Goal: Task Accomplishment & Management: Manage account settings

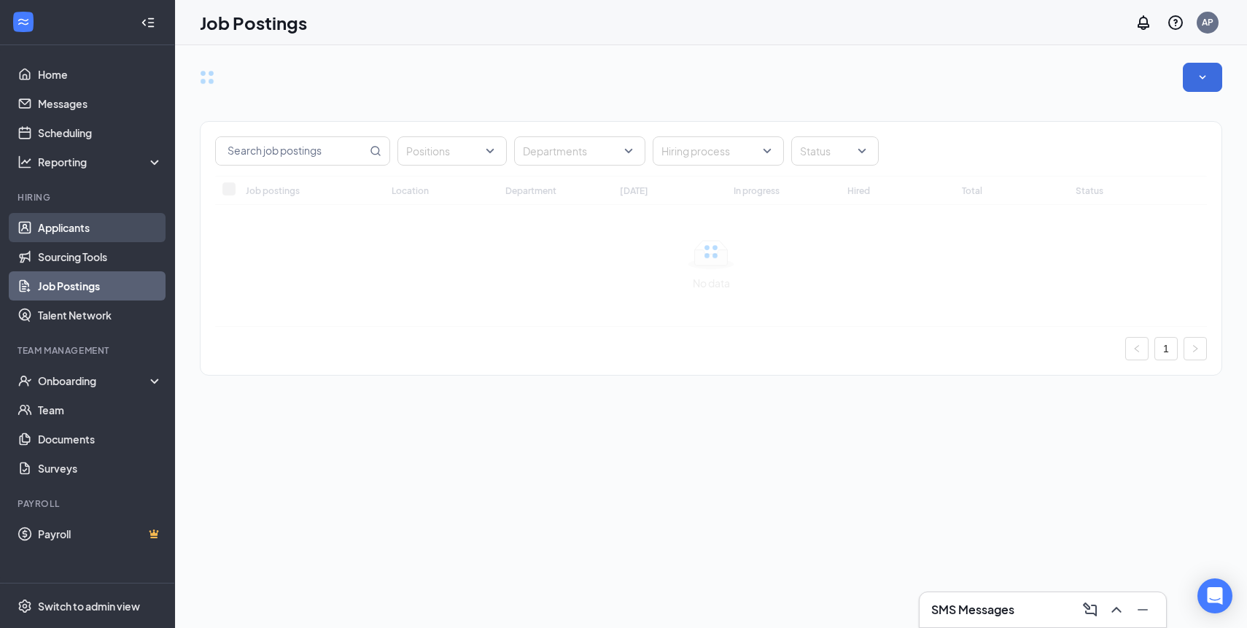
click at [88, 226] on link "Applicants" at bounding box center [100, 227] width 125 height 29
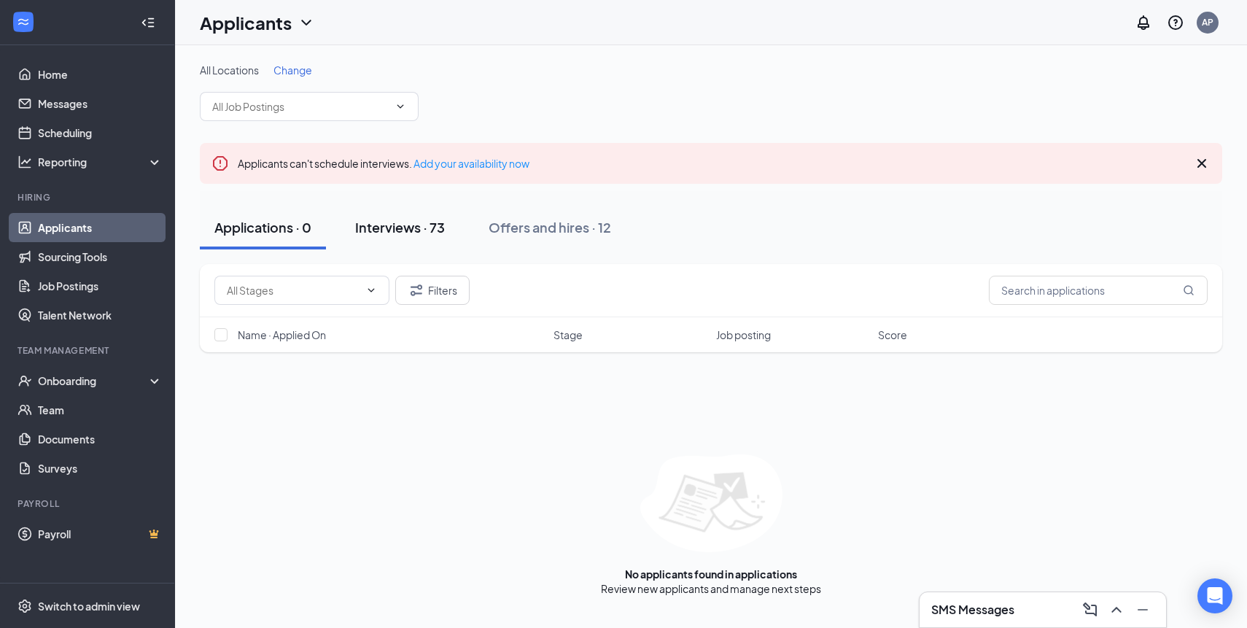
click at [423, 230] on div "Interviews · 73" at bounding box center [400, 227] width 90 height 18
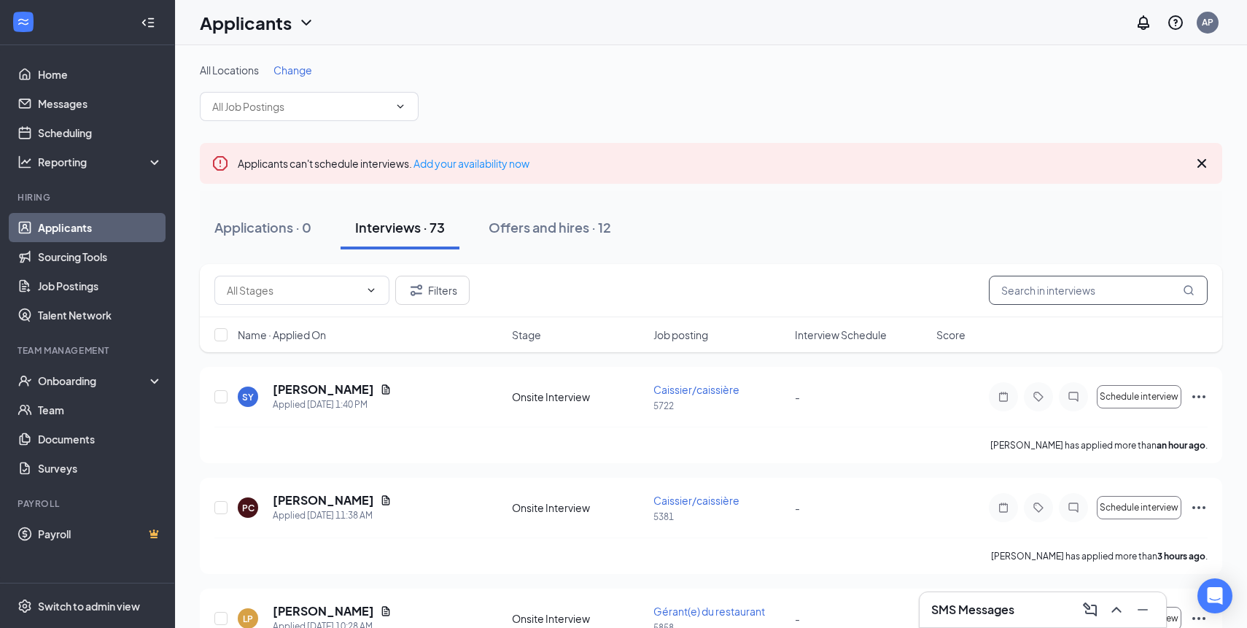
click at [1038, 282] on input "text" at bounding box center [1098, 290] width 219 height 29
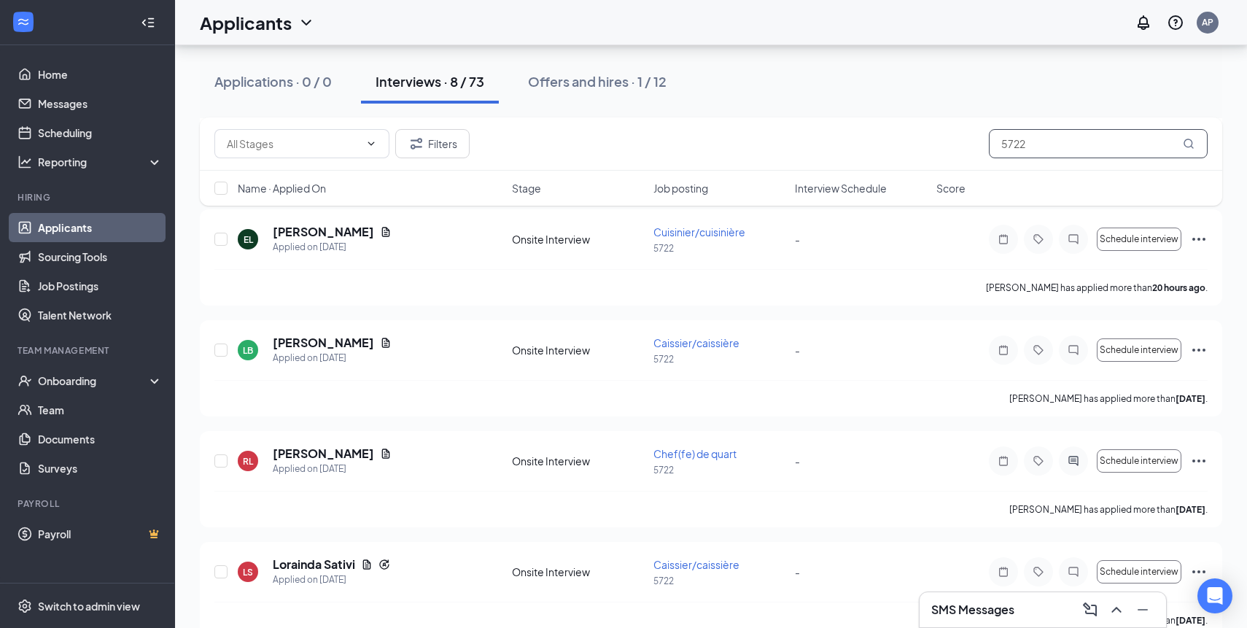
scroll to position [404, 0]
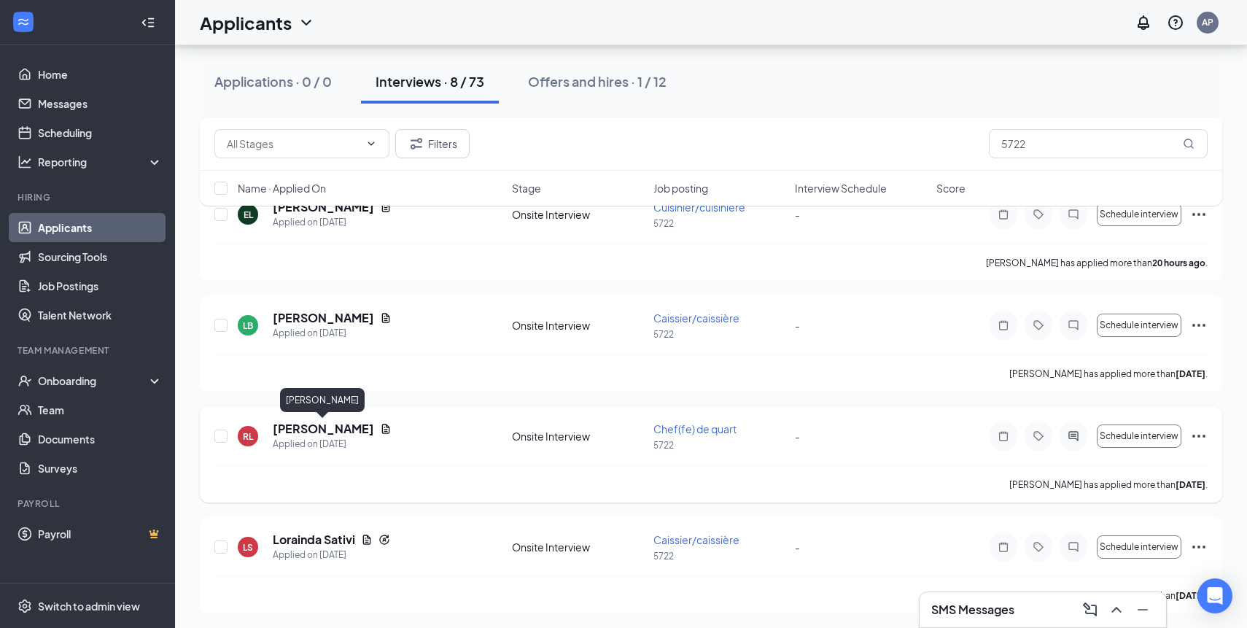
click at [323, 430] on h5 "[PERSON_NAME]" at bounding box center [323, 429] width 101 height 16
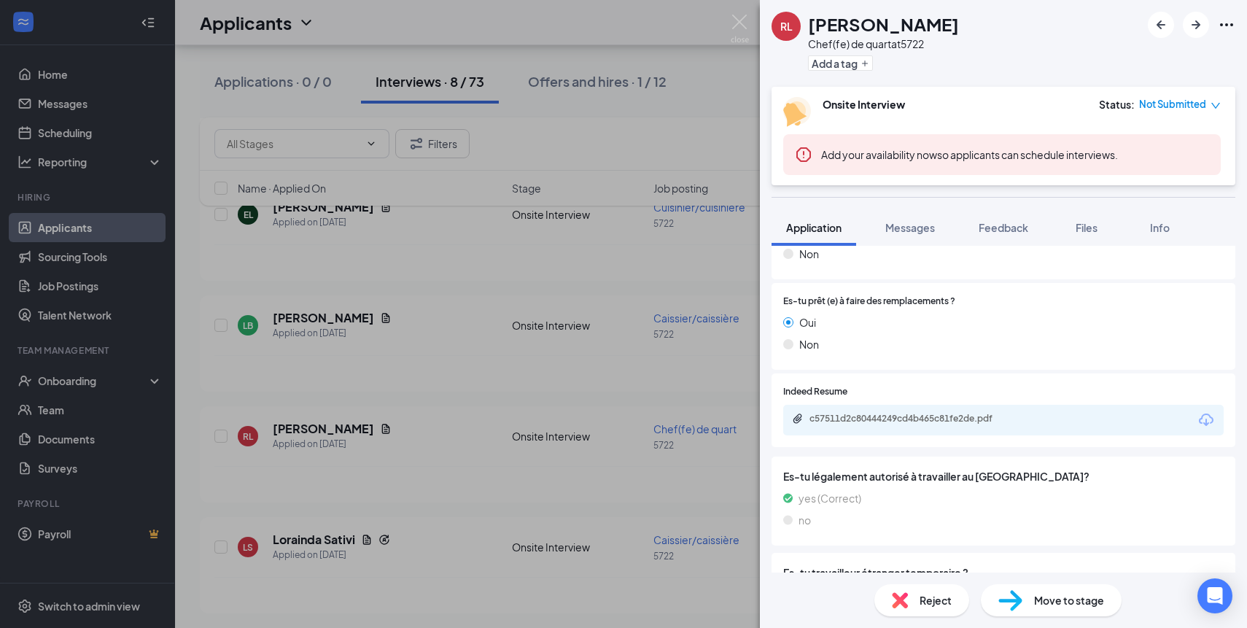
scroll to position [535, 0]
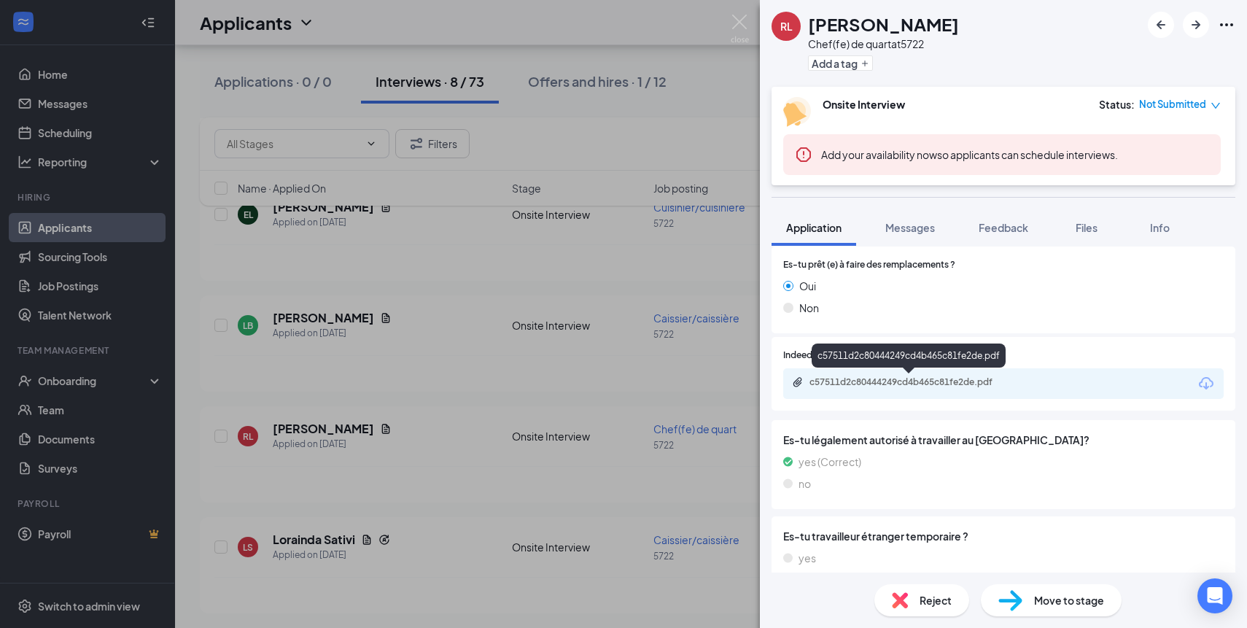
click at [929, 387] on div "c57511d2c80444249cd4b465c81fe2de.pdf" at bounding box center [911, 382] width 204 height 12
click at [609, 363] on div "RL [PERSON_NAME] Chef(fe) de quart at 5722 Add a tag Onsite Interview Status : …" at bounding box center [623, 314] width 1247 height 628
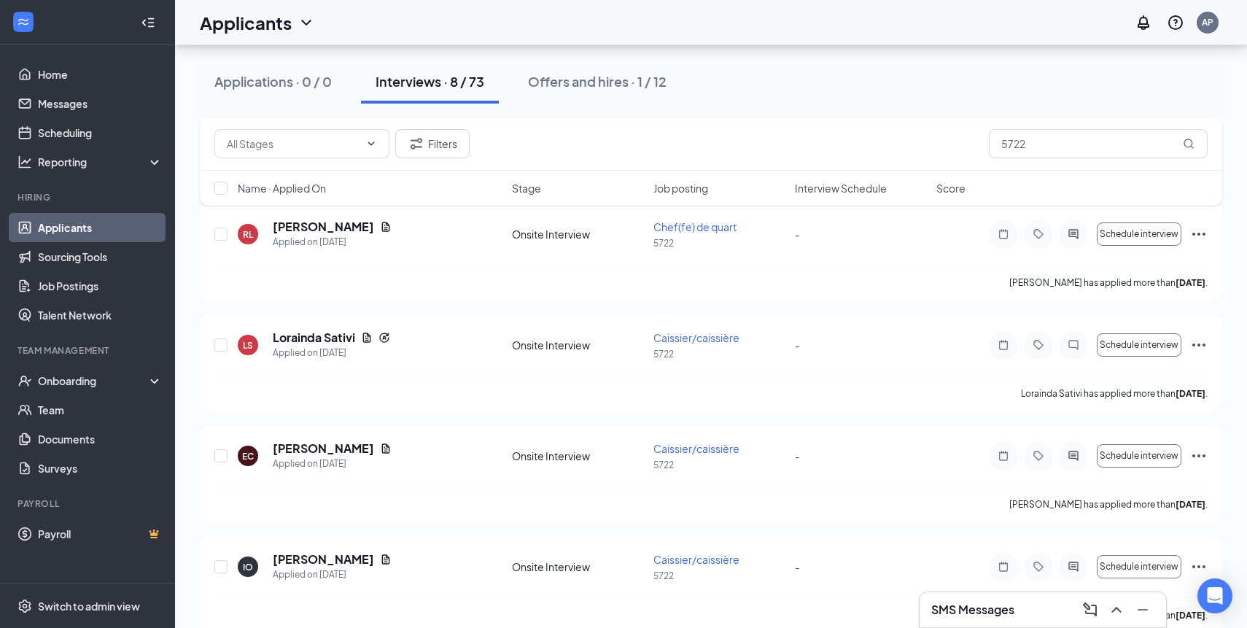
scroll to position [629, 0]
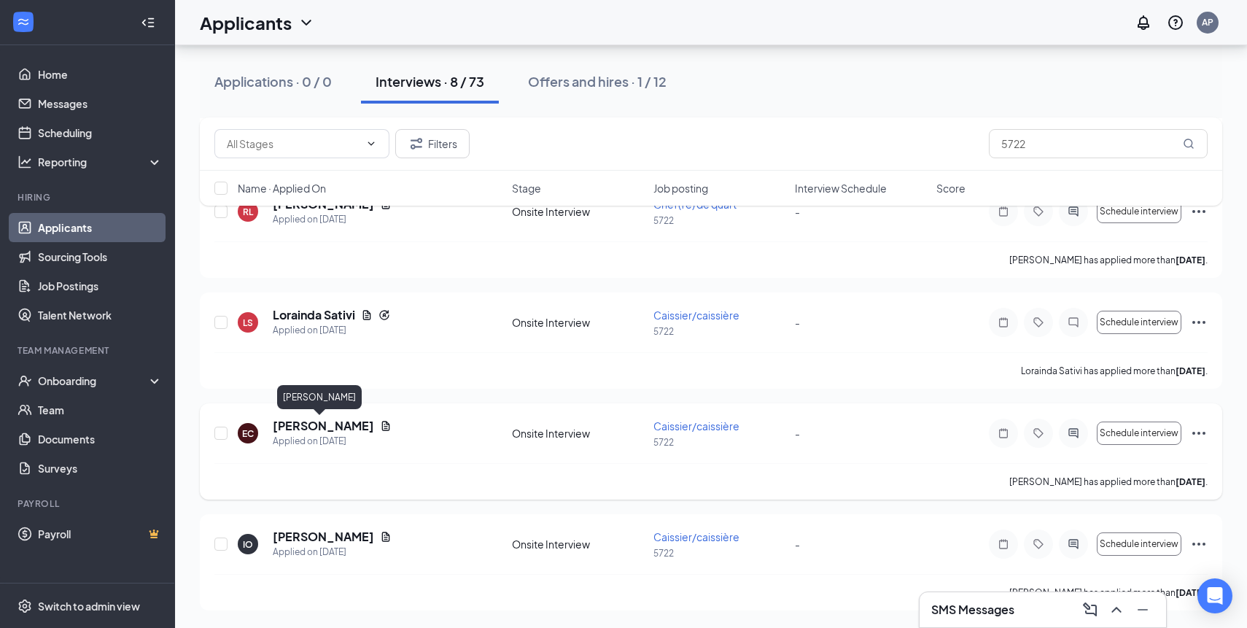
click at [303, 425] on h5 "[PERSON_NAME]" at bounding box center [323, 426] width 101 height 16
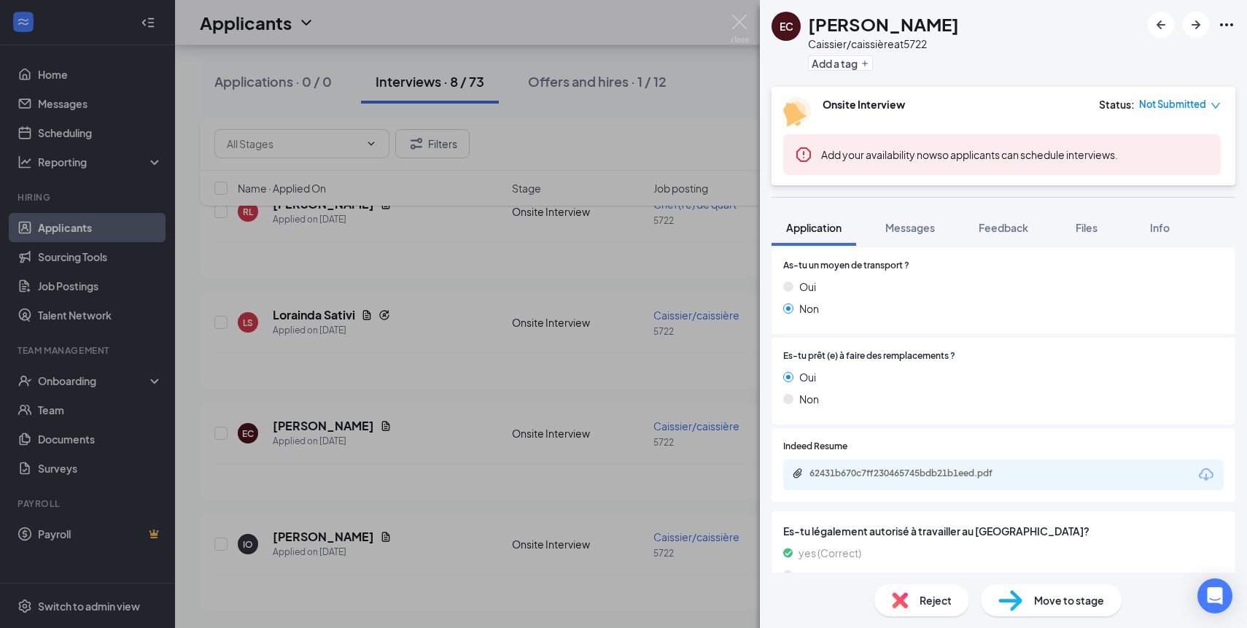
scroll to position [445, 0]
click at [936, 470] on div "62431b670c7ff230465745bdb21b1eed.pdf" at bounding box center [911, 473] width 204 height 12
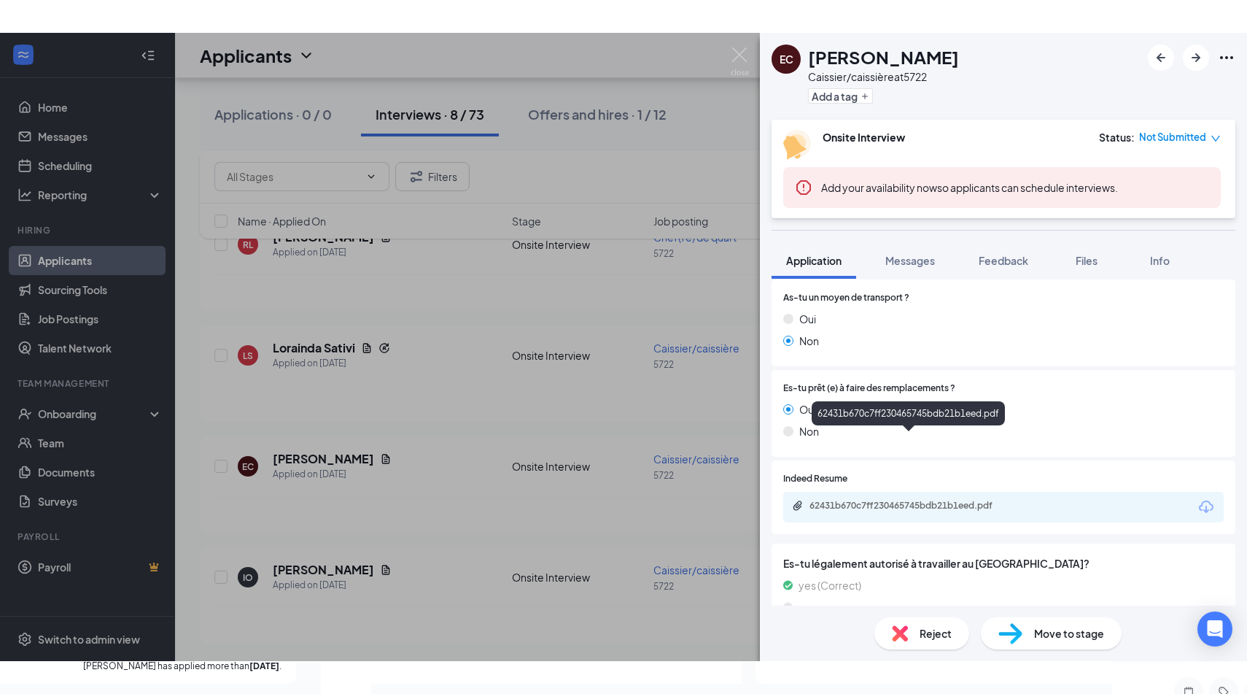
scroll to position [563, 0]
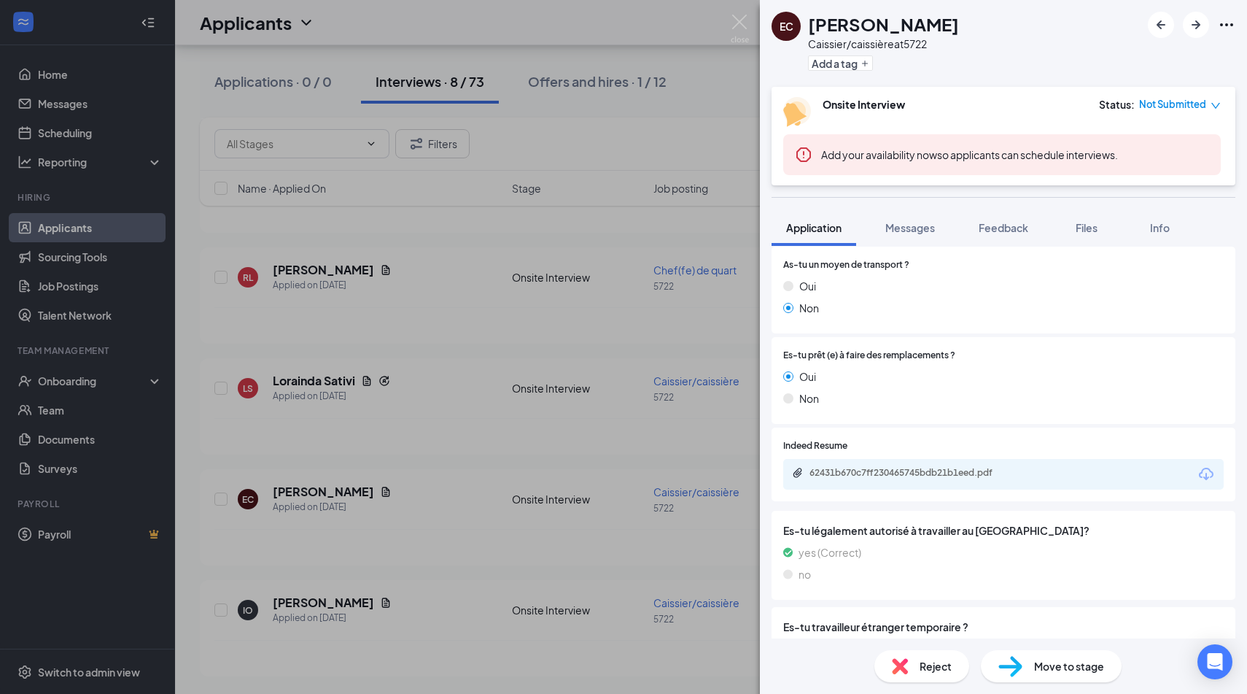
click at [538, 457] on div "EC [PERSON_NAME]/caissière at 5722 Add a tag Onsite Interview Status : Not Subm…" at bounding box center [623, 347] width 1247 height 694
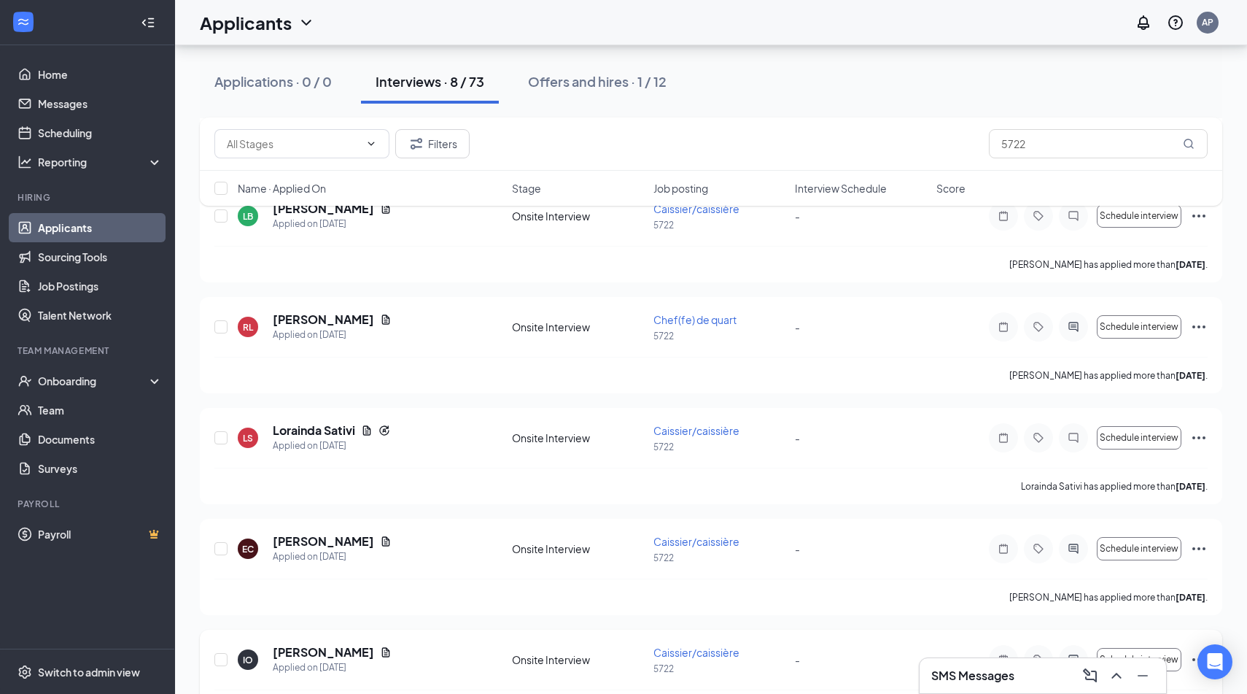
scroll to position [510, 0]
click at [976, 627] on h3 "SMS Messages" at bounding box center [972, 675] width 83 height 16
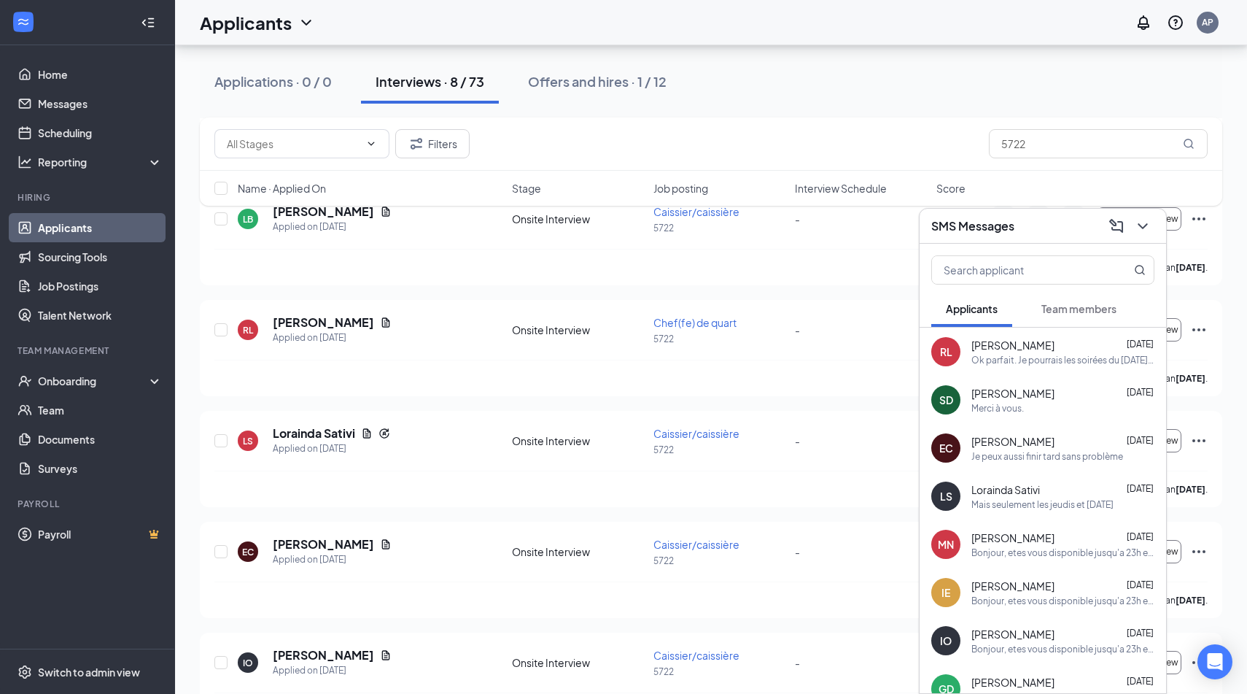
click at [1034, 444] on div "[PERSON_NAME] [DATE]" at bounding box center [1062, 441] width 183 height 15
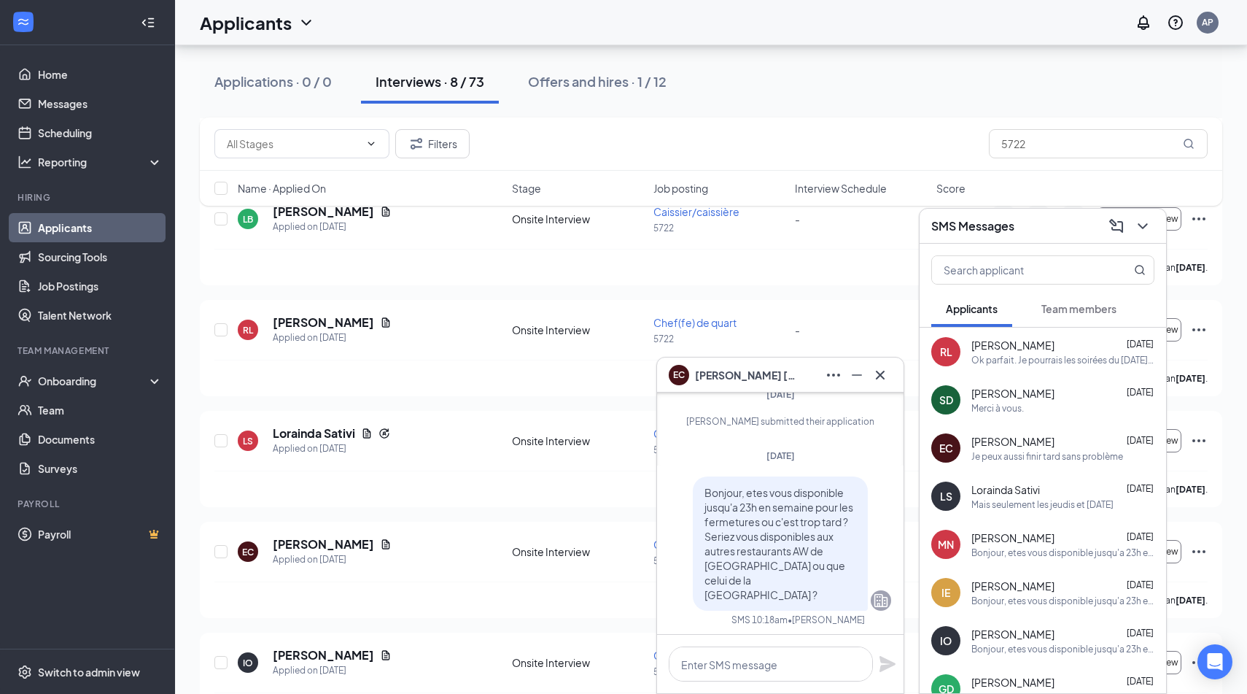
scroll to position [0, 0]
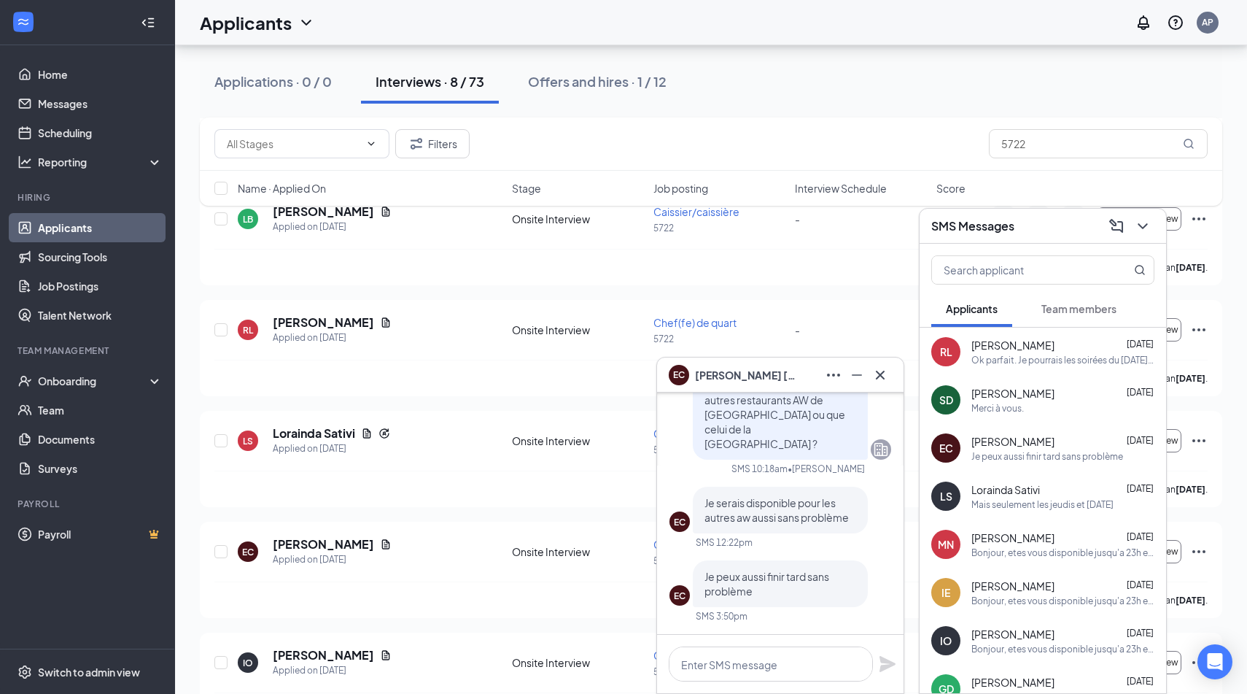
click at [1012, 346] on span "[PERSON_NAME]" at bounding box center [1012, 345] width 83 height 15
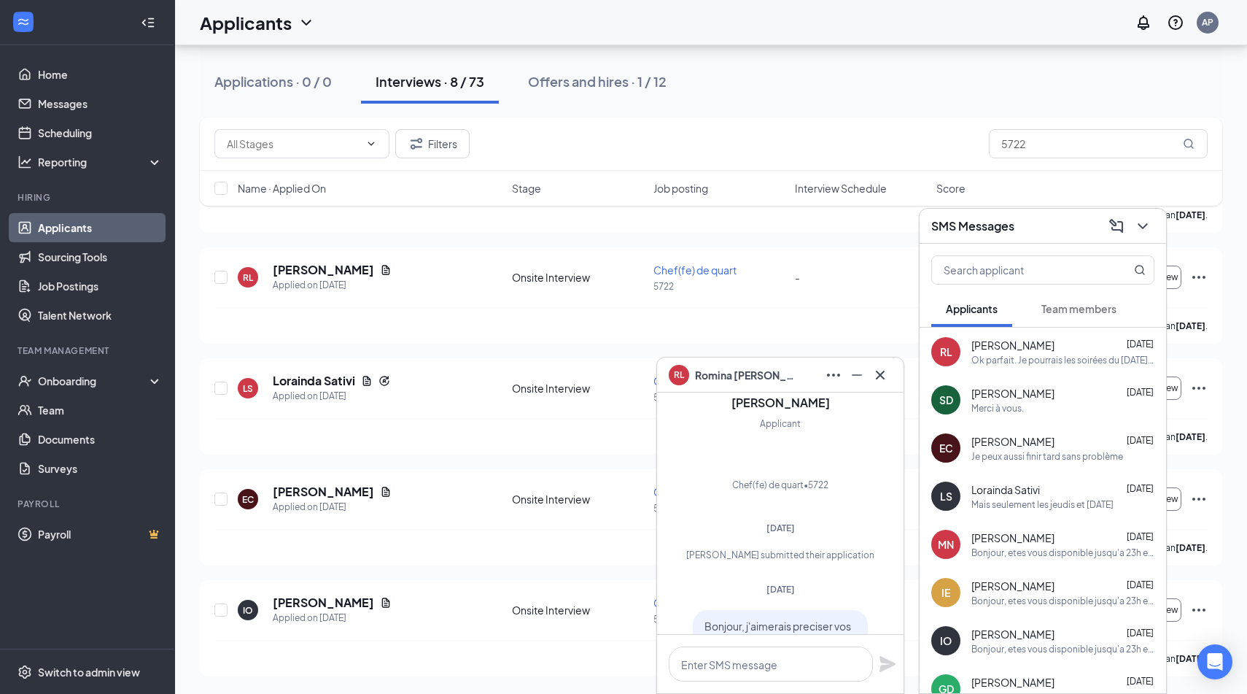
scroll to position [-618, 0]
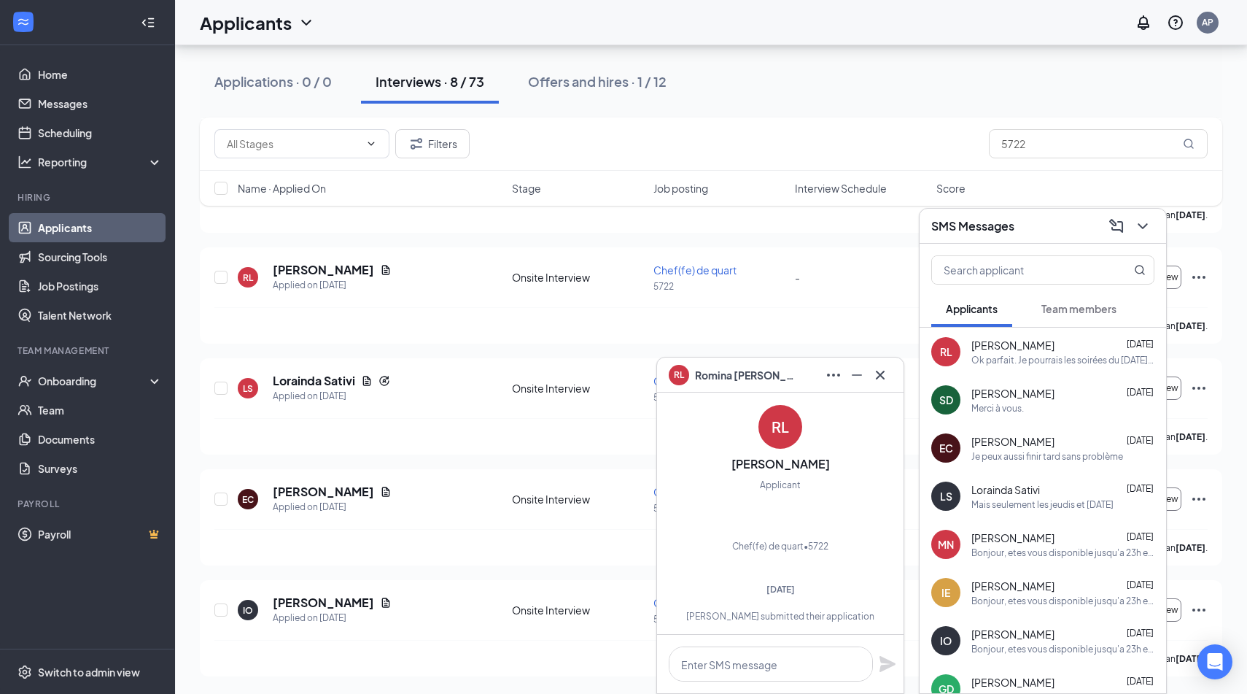
click at [580, 237] on div "[PERSON_NAME] Applied [DATE] 1:40 PM Onsite Interview [PERSON_NAME]/caissière 5…" at bounding box center [711, 240] width 1022 height 872
click at [878, 380] on icon "Cross" at bounding box center [880, 375] width 18 height 18
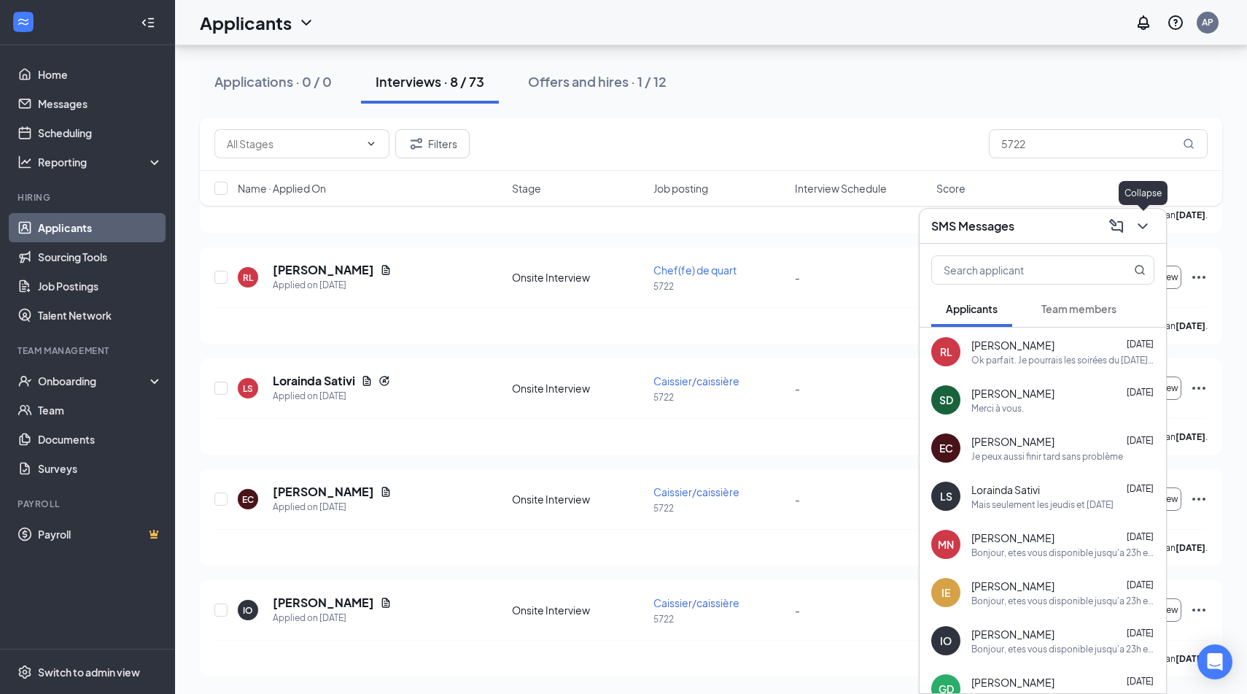
click at [1136, 228] on icon "ChevronDown" at bounding box center [1143, 226] width 18 height 18
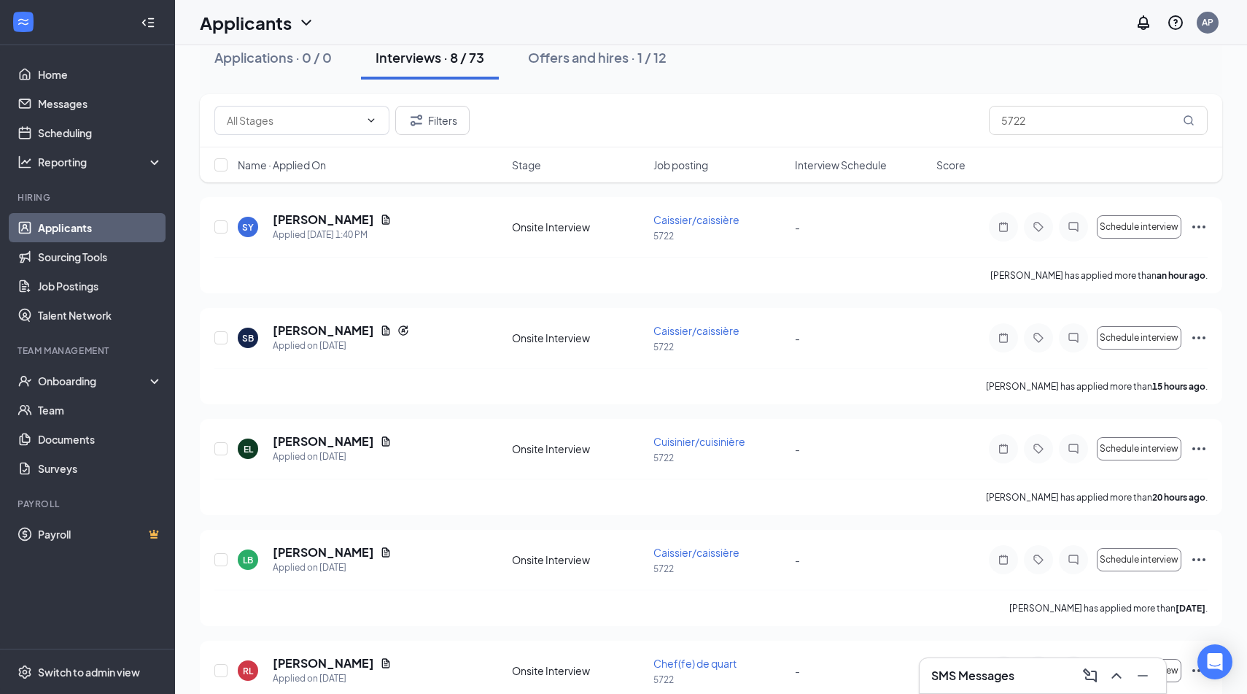
scroll to position [0, 0]
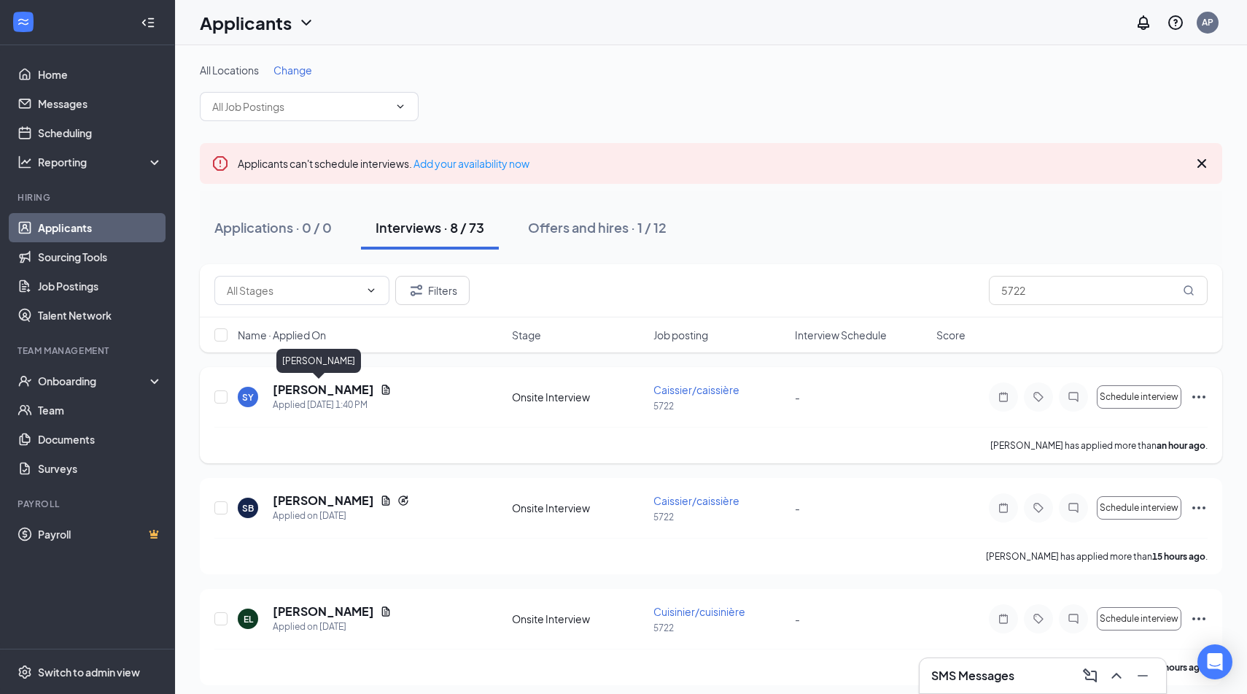
click at [290, 391] on h5 "[PERSON_NAME]" at bounding box center [323, 389] width 101 height 16
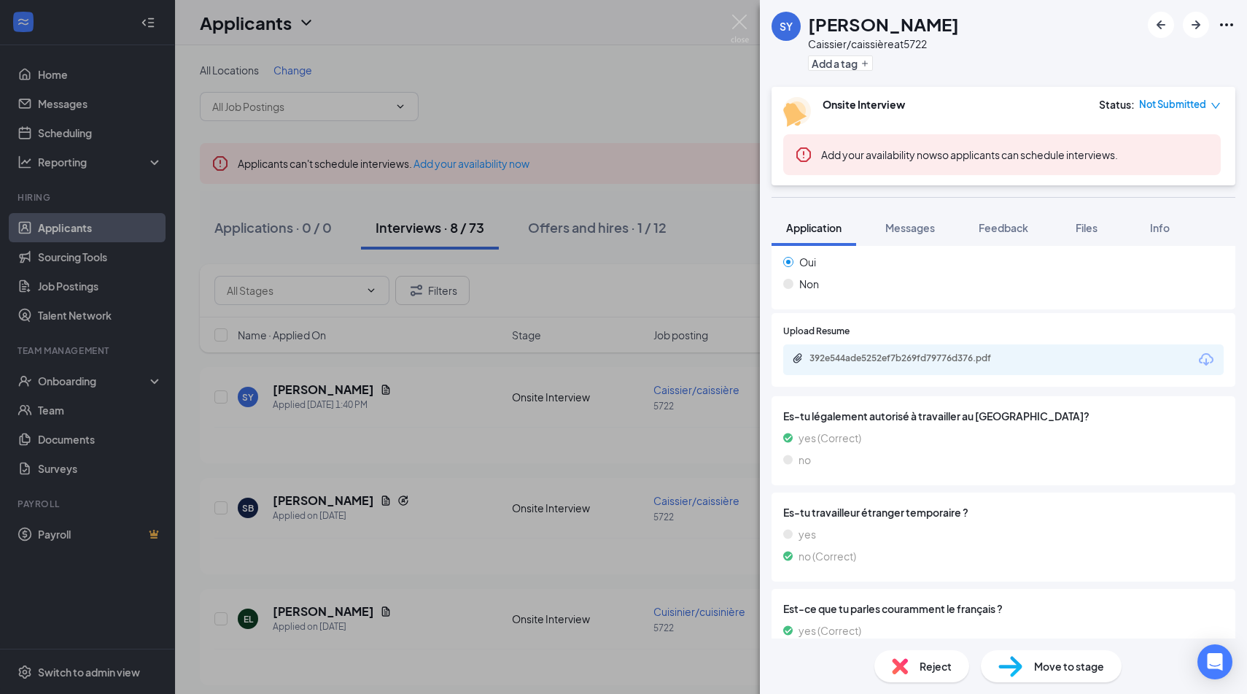
scroll to position [561, 0]
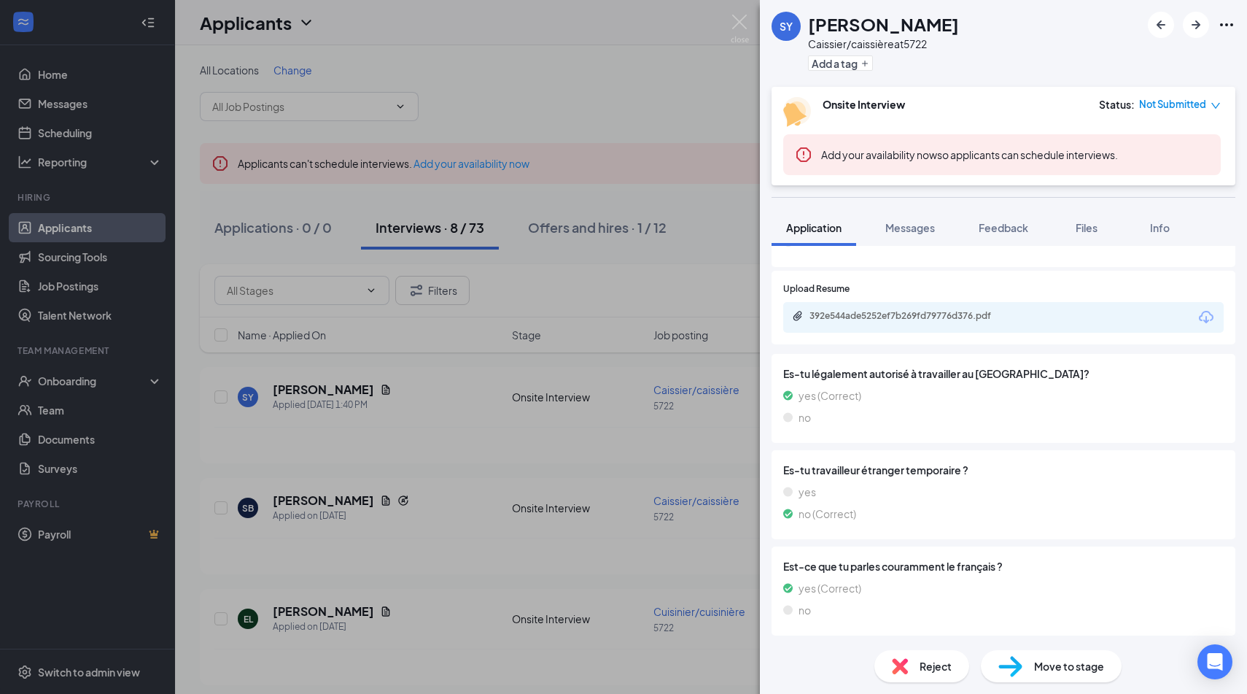
click at [893, 327] on div "392e544ade5252ef7b269fd79776d376.pdf" at bounding box center [1003, 317] width 440 height 31
click at [893, 316] on div "392e544ade5252ef7b269fd79776d376.pdf" at bounding box center [911, 316] width 204 height 12
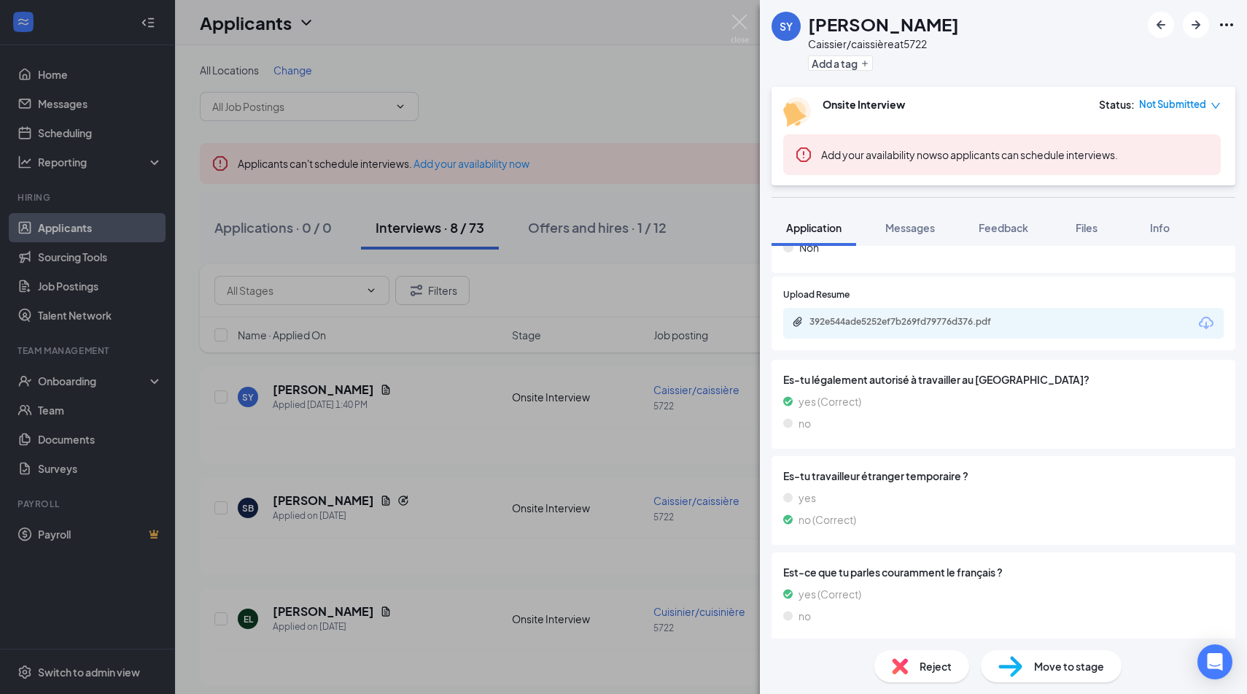
click at [602, 315] on div "[PERSON_NAME]/caissière at 5722 Add a tag Onsite Interview Status : Not Submitt…" at bounding box center [623, 347] width 1247 height 694
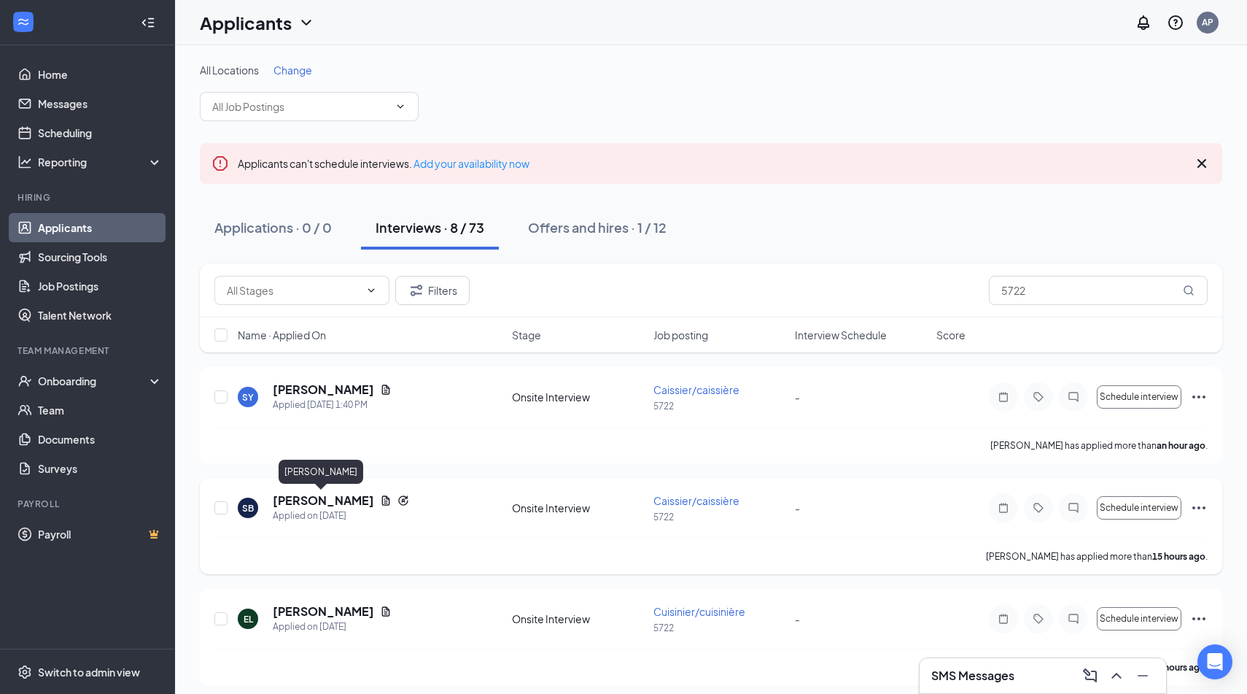
click at [330, 505] on h5 "[PERSON_NAME]" at bounding box center [323, 500] width 101 height 16
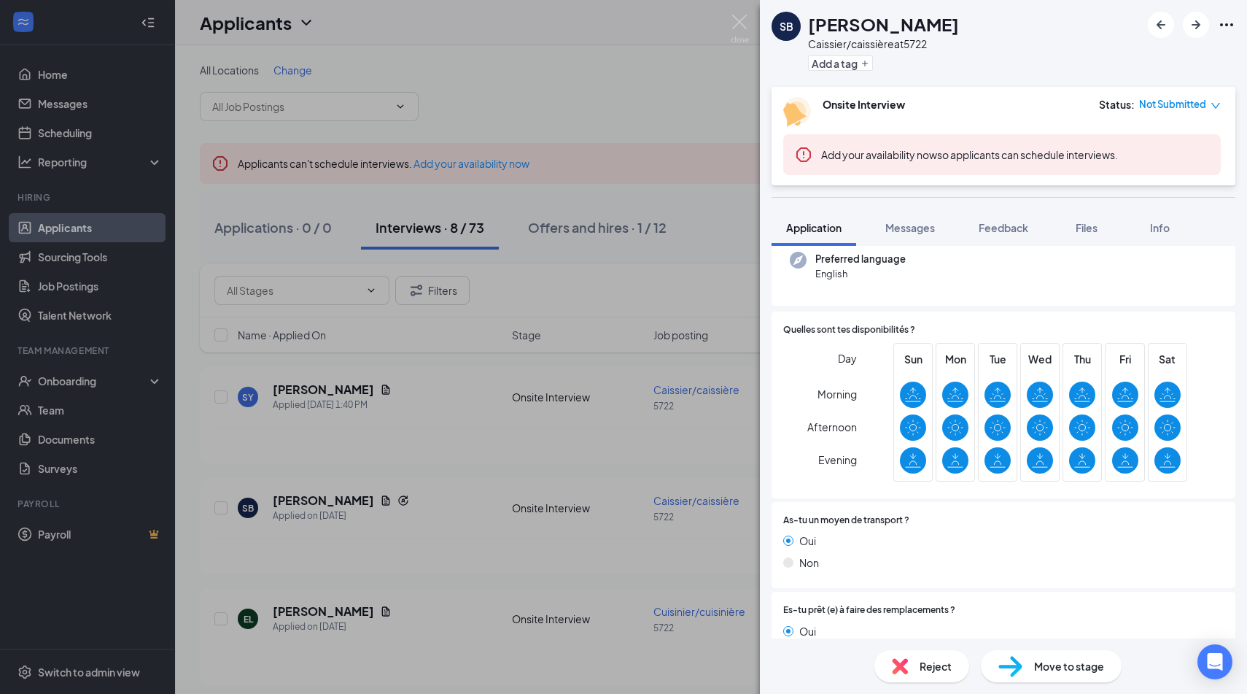
scroll to position [343, 0]
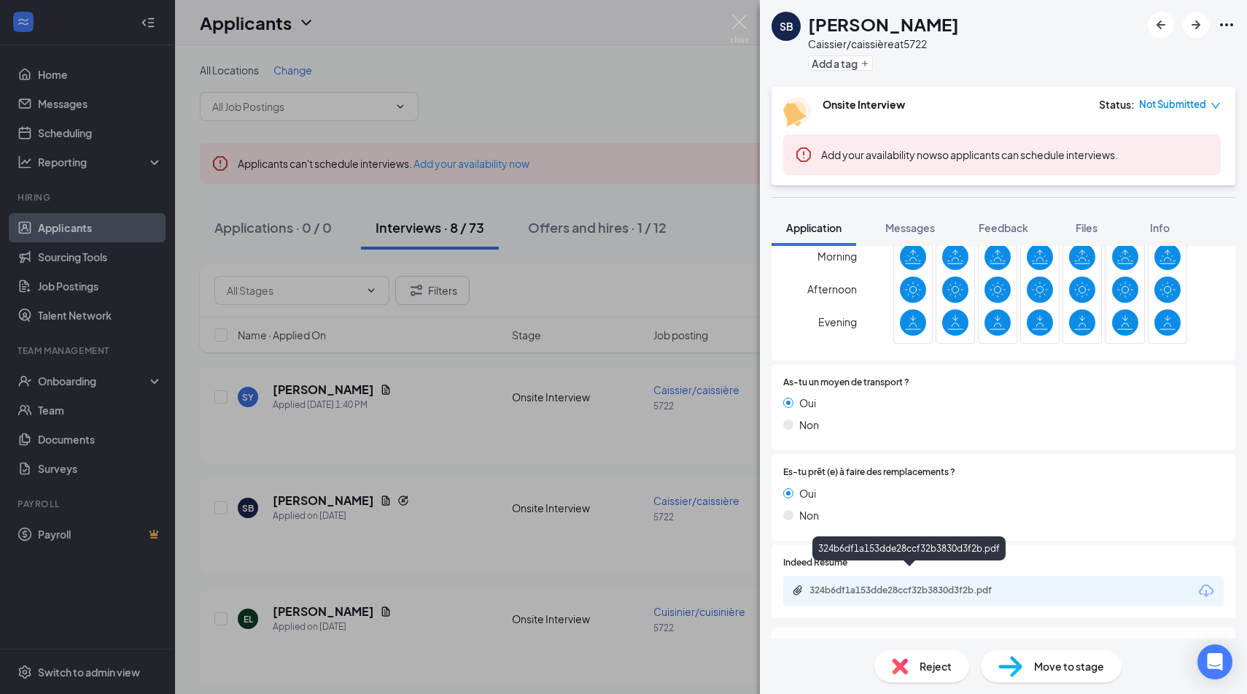
click at [930, 584] on div "324b6df1a153dde28ccf32b3830d3f2b.pdf" at bounding box center [911, 590] width 204 height 12
click at [927, 627] on div "Reject" at bounding box center [921, 666] width 95 height 32
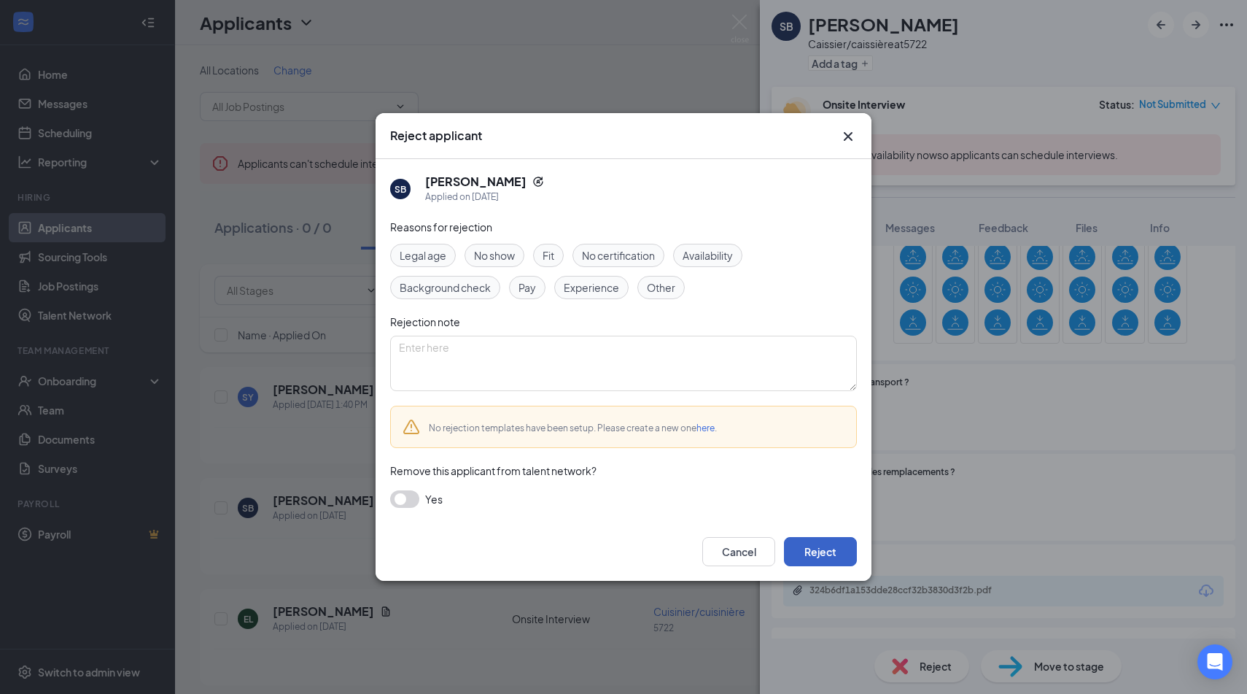
click at [836, 548] on button "Reject" at bounding box center [820, 551] width 73 height 29
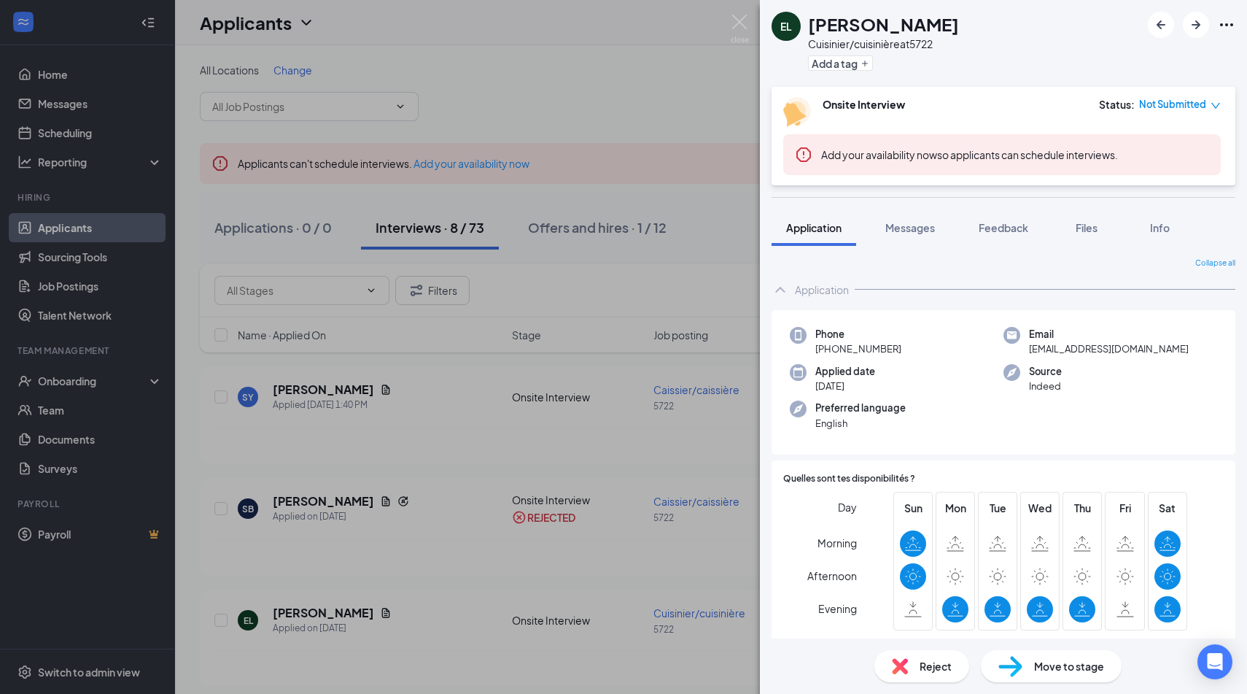
click at [518, 554] on div "EL [PERSON_NAME] Cuisinier/cuisinière at 5722 Add a tag Onsite Interview Status…" at bounding box center [623, 347] width 1247 height 694
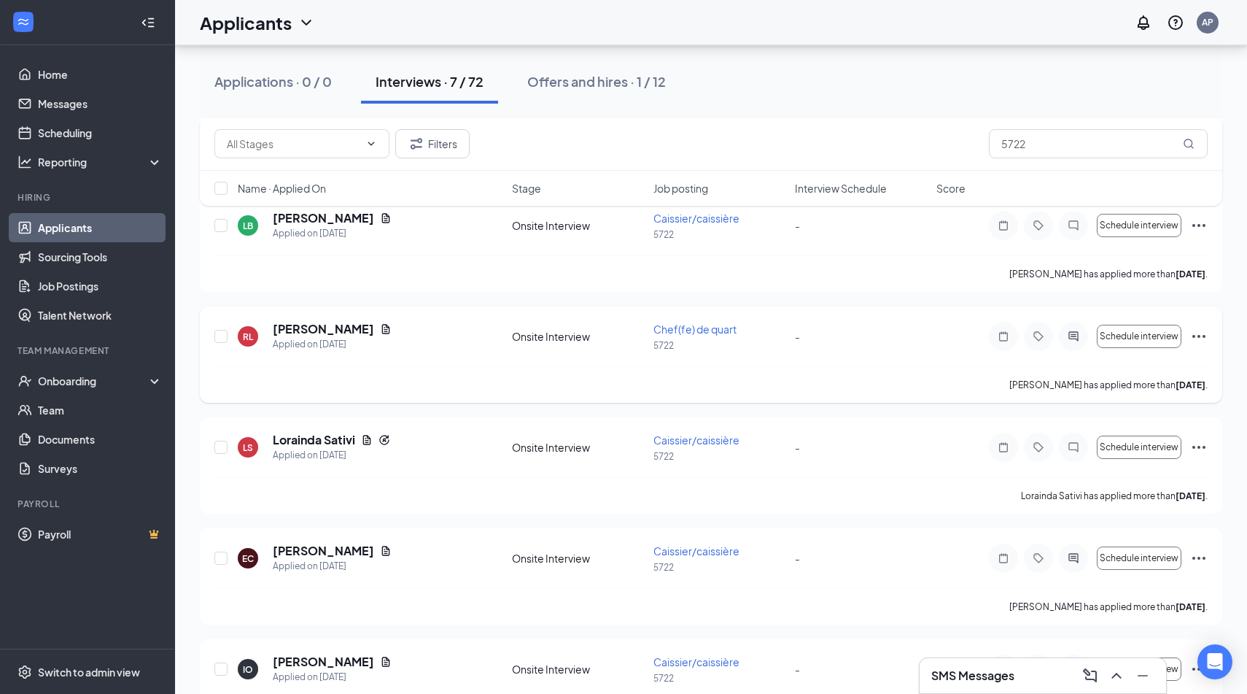
scroll to position [452, 0]
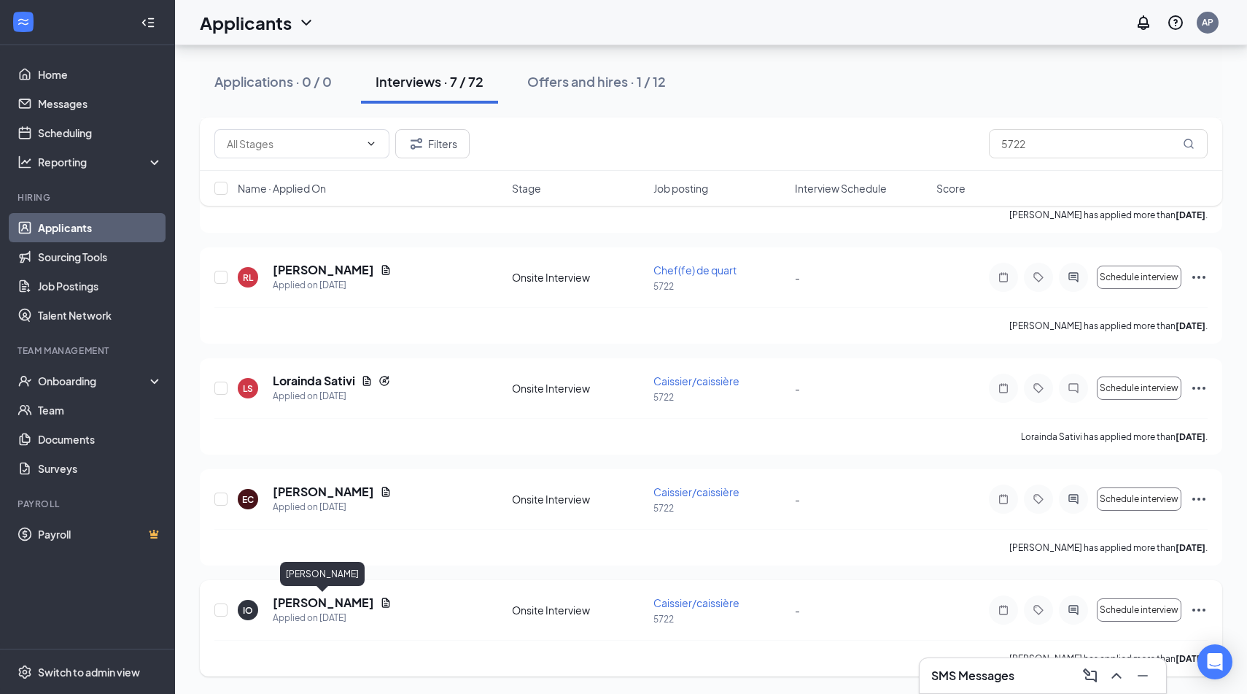
click at [330, 605] on h5 "[PERSON_NAME]" at bounding box center [323, 602] width 101 height 16
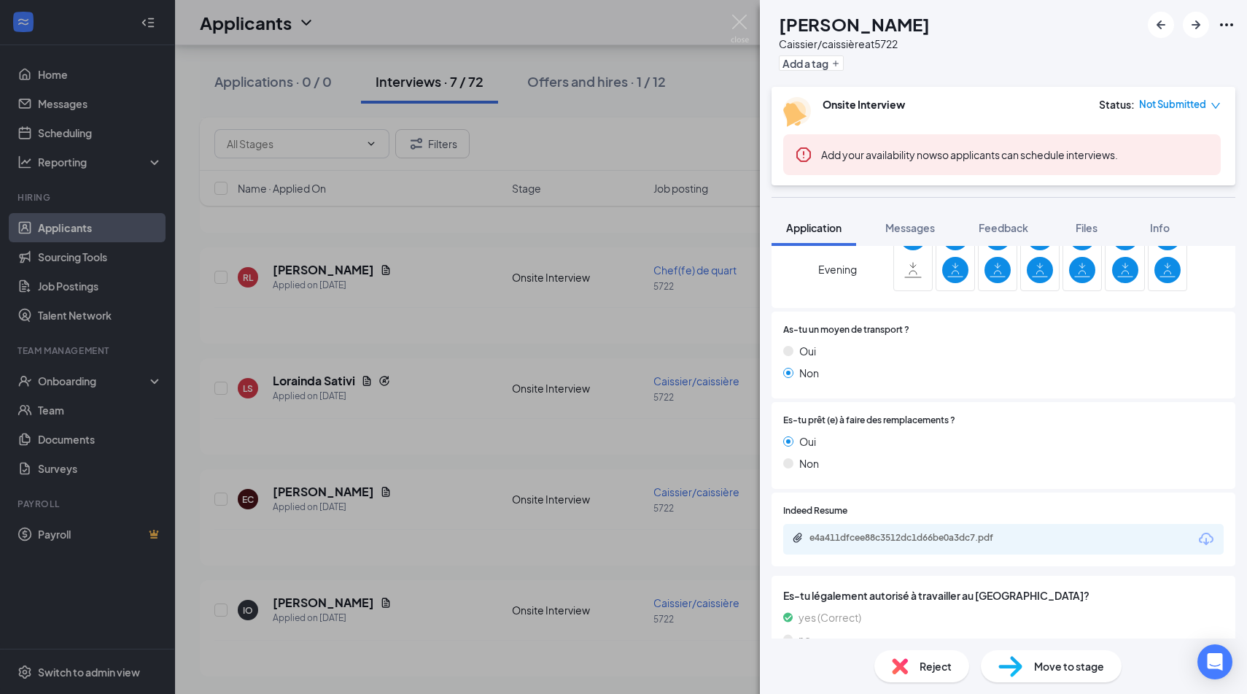
scroll to position [341, 0]
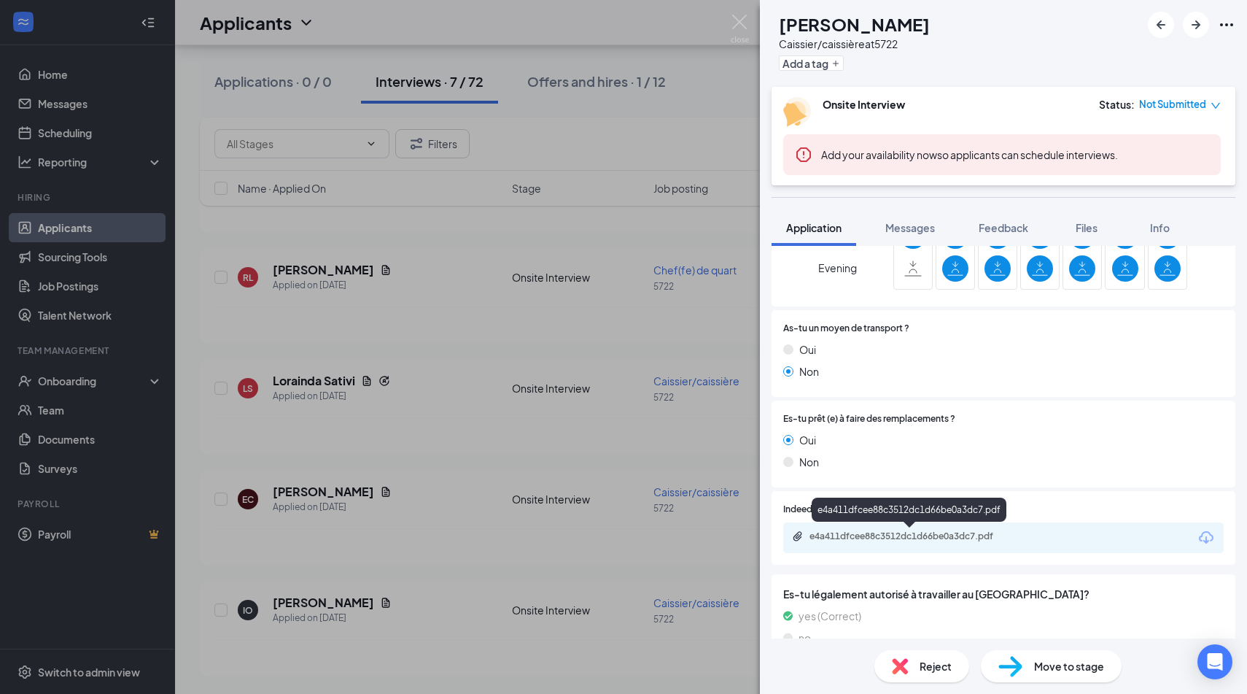
click at [991, 537] on div "e4a411dfcee88c3512dc1d66be0a3dc7.pdf" at bounding box center [911, 536] width 204 height 12
click at [526, 344] on div "IO [PERSON_NAME] Caissier/caissière at 5722 Add a tag Onsite Interview Status :…" at bounding box center [623, 347] width 1247 height 694
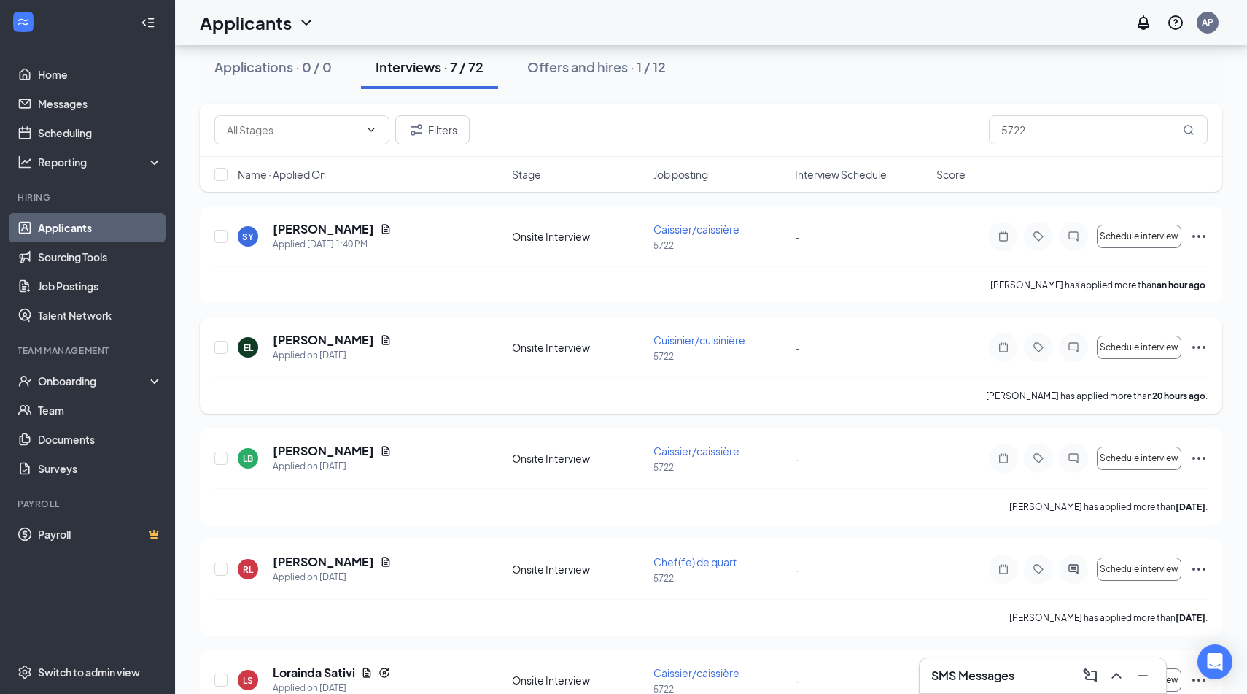
scroll to position [132, 0]
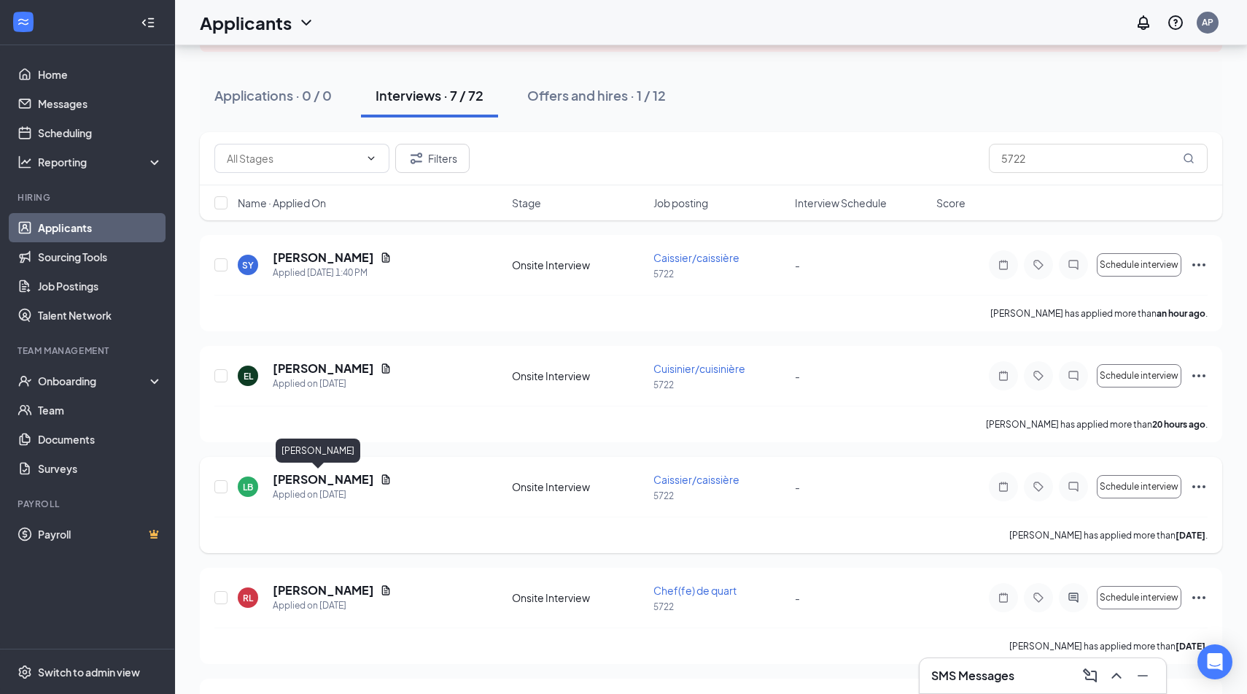
click at [329, 478] on h5 "[PERSON_NAME]" at bounding box center [323, 479] width 101 height 16
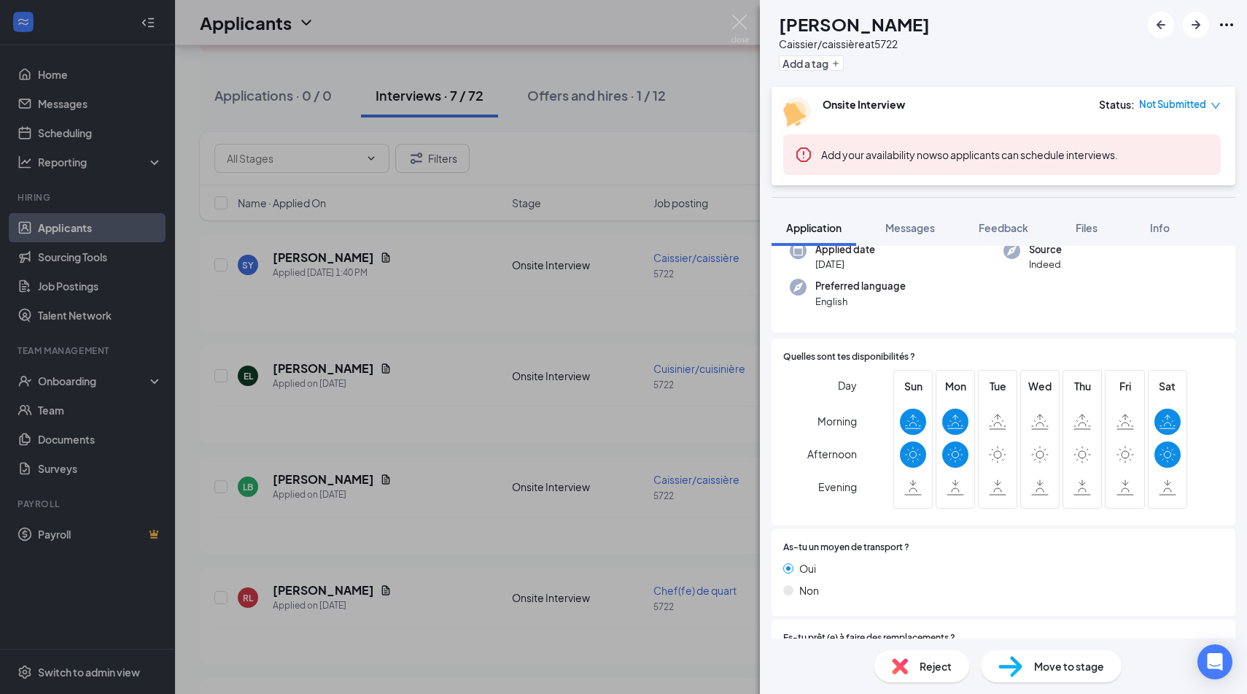
scroll to position [357, 0]
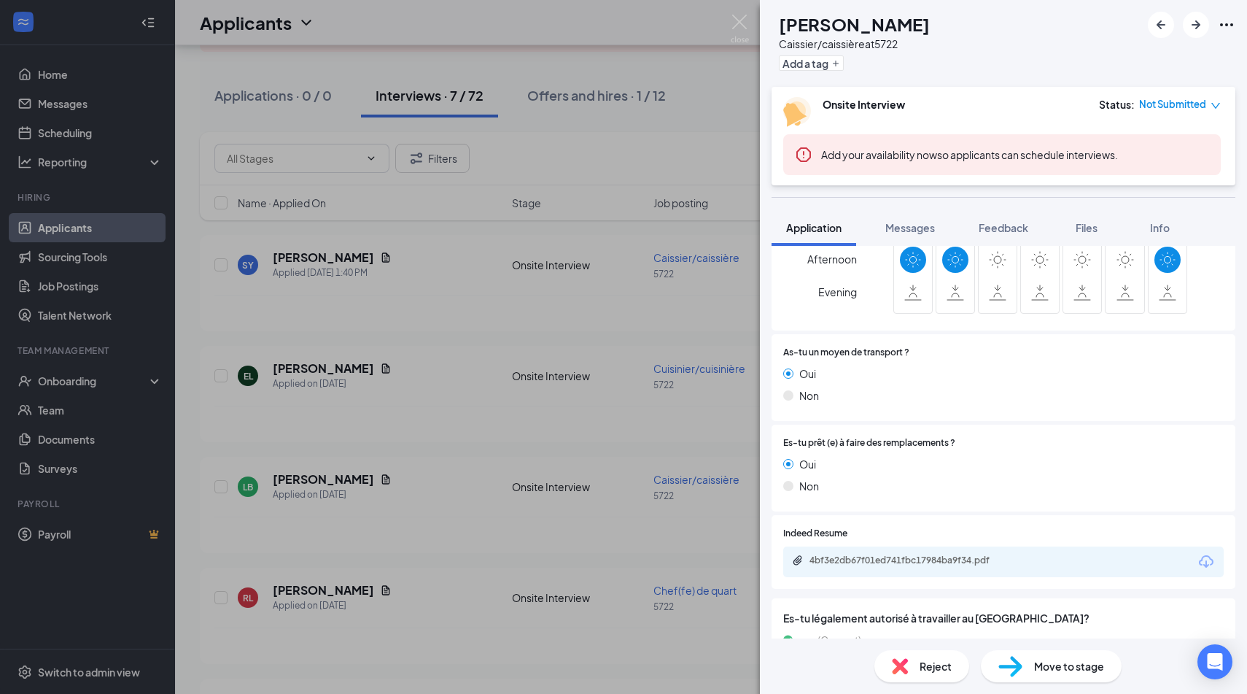
click at [882, 564] on div "4bf3e2db67f01ed741fbc17984ba9f34.pdf" at bounding box center [911, 560] width 204 height 12
click at [492, 286] on div "LB [PERSON_NAME]/caissière at 5722 Add a tag Onsite Interview Status : Not Subm…" at bounding box center [623, 347] width 1247 height 694
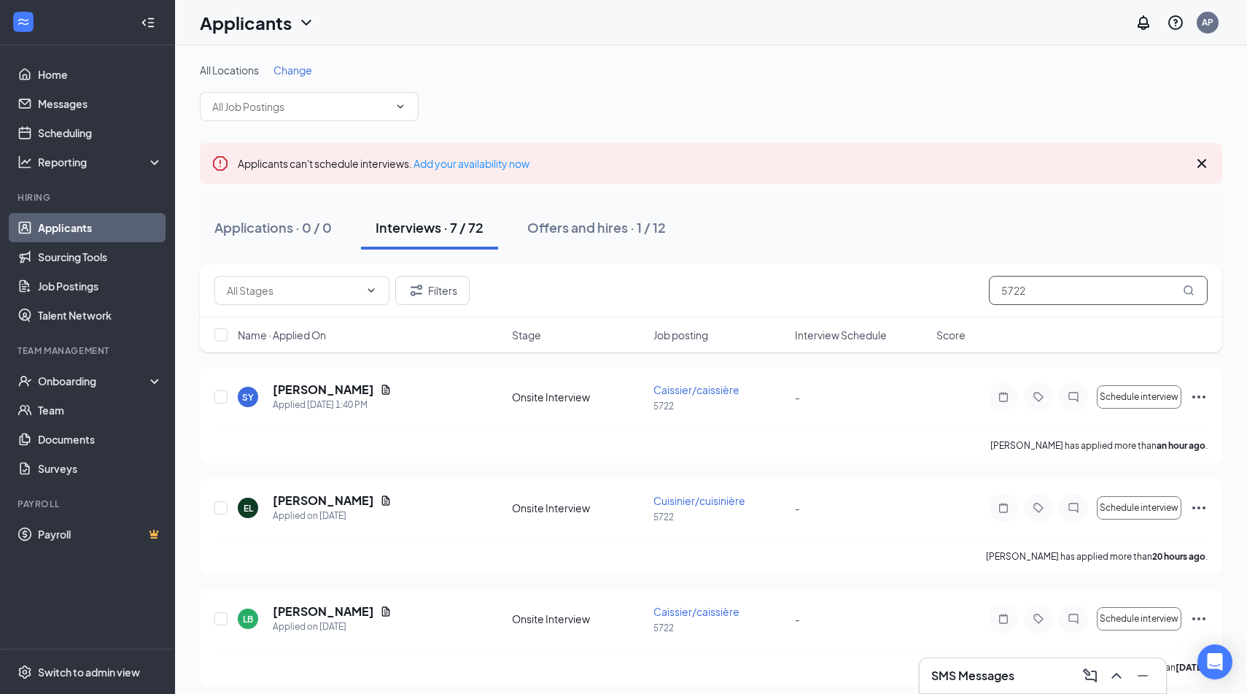
click at [1057, 299] on input "5722" at bounding box center [1098, 290] width 219 height 29
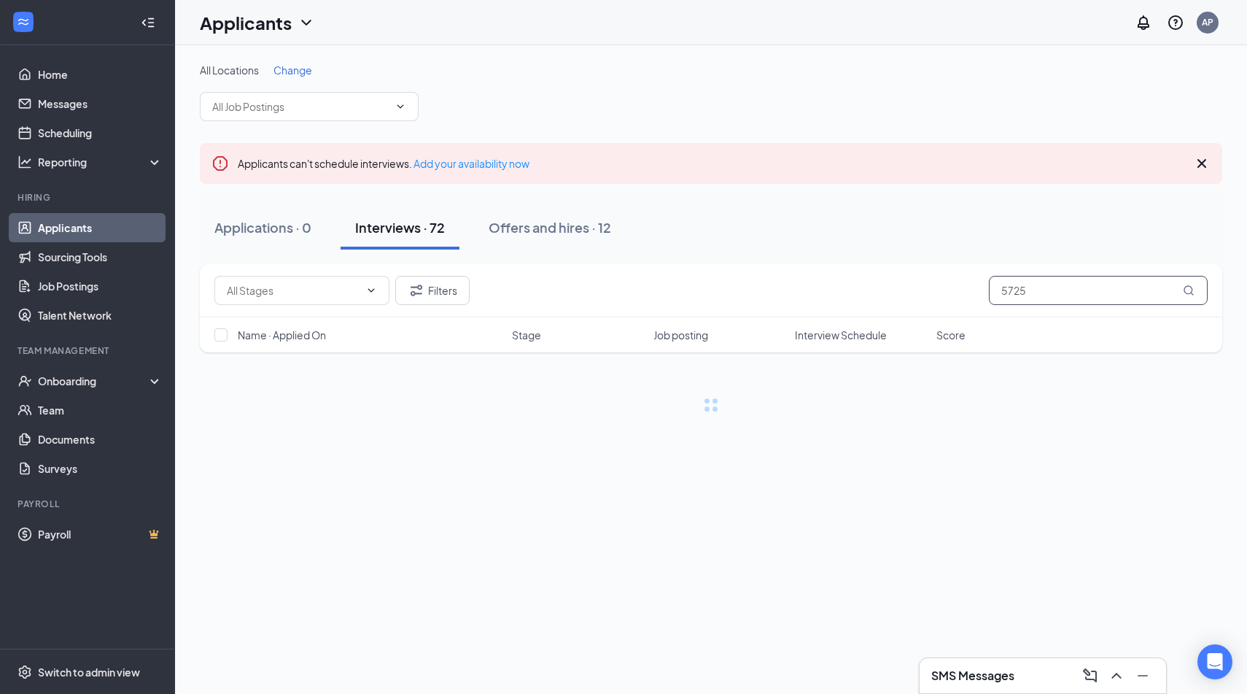
type input "5725"
click at [842, 259] on div "Applications · 0 Interviews · 72 Offers and hires · 12" at bounding box center [711, 227] width 1022 height 73
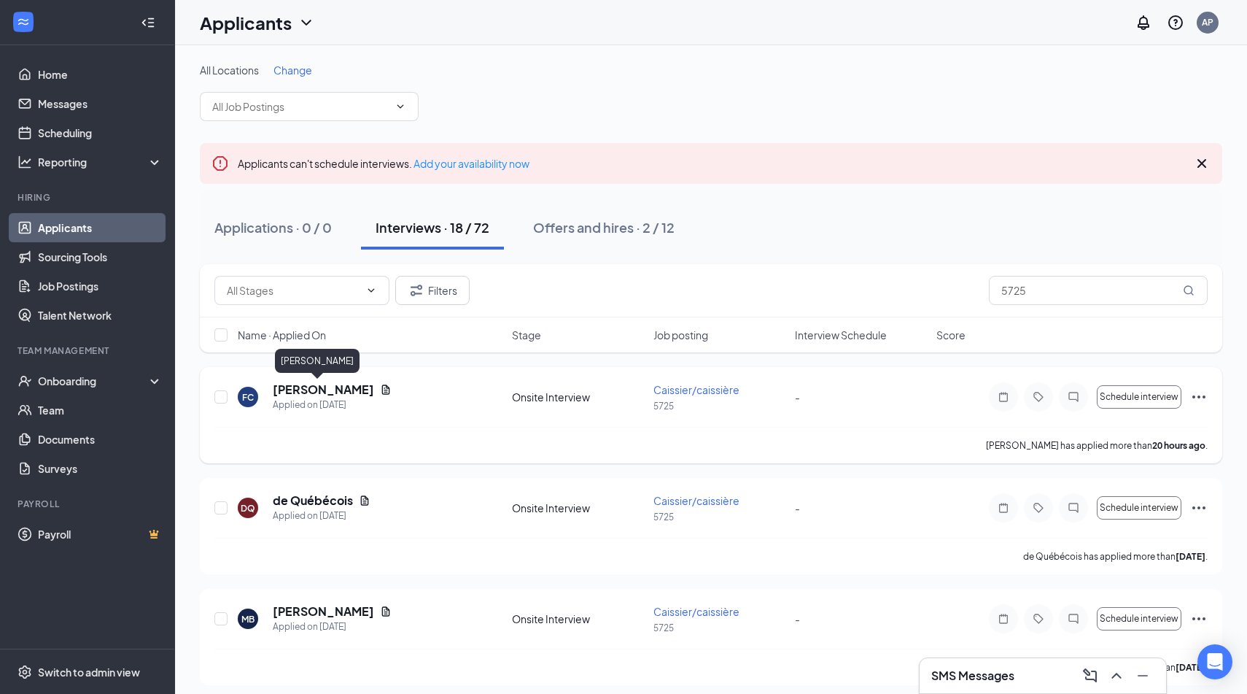
click at [300, 385] on h5 "[PERSON_NAME]" at bounding box center [323, 389] width 101 height 16
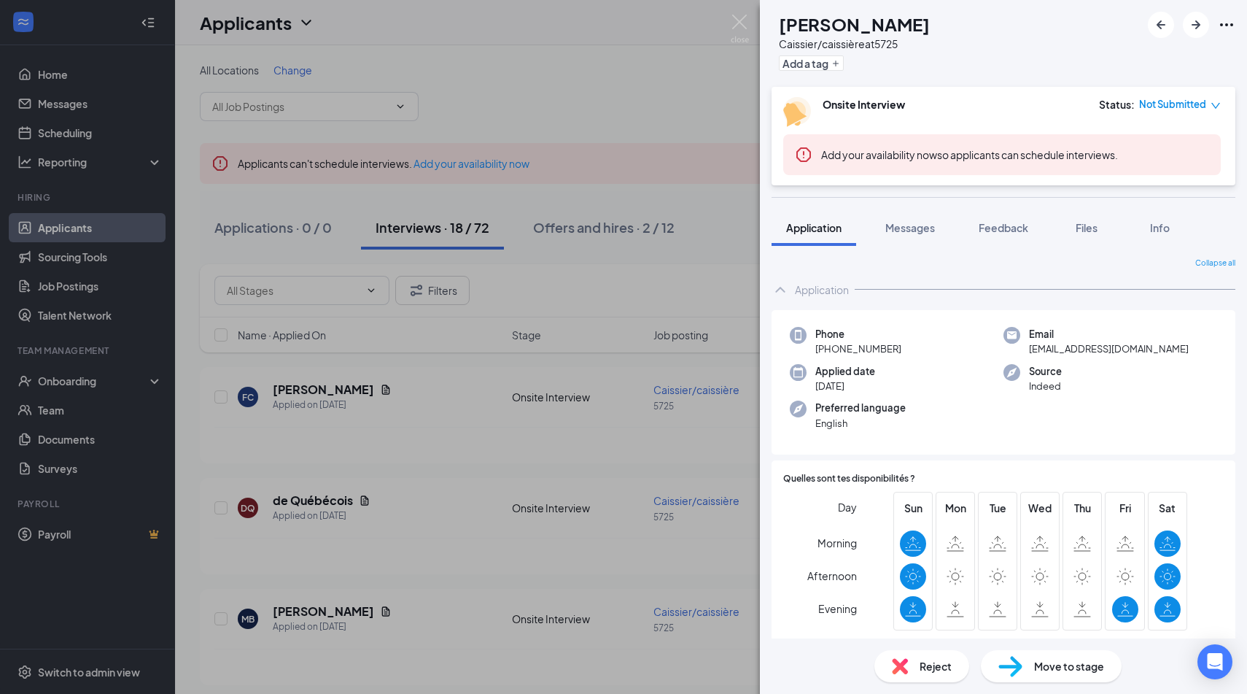
scroll to position [111, 0]
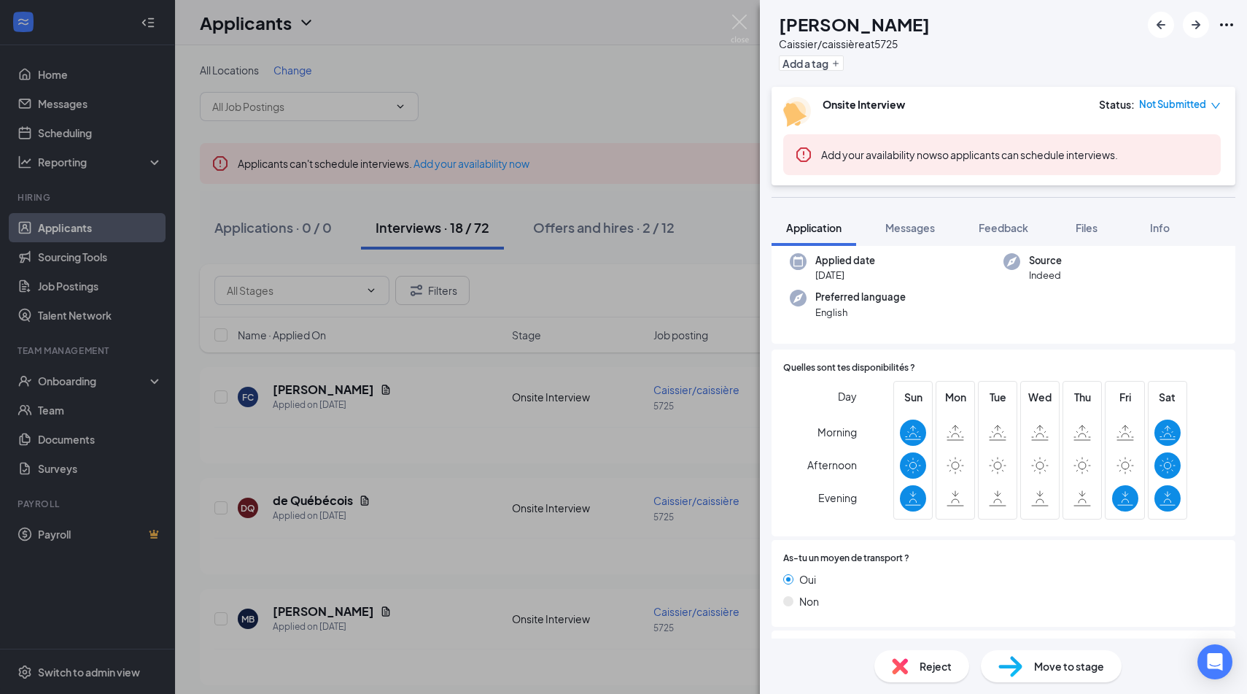
click at [602, 451] on div "FC [PERSON_NAME]/caissière at 5725 Add a tag Onsite Interview Status : Not Subm…" at bounding box center [623, 347] width 1247 height 694
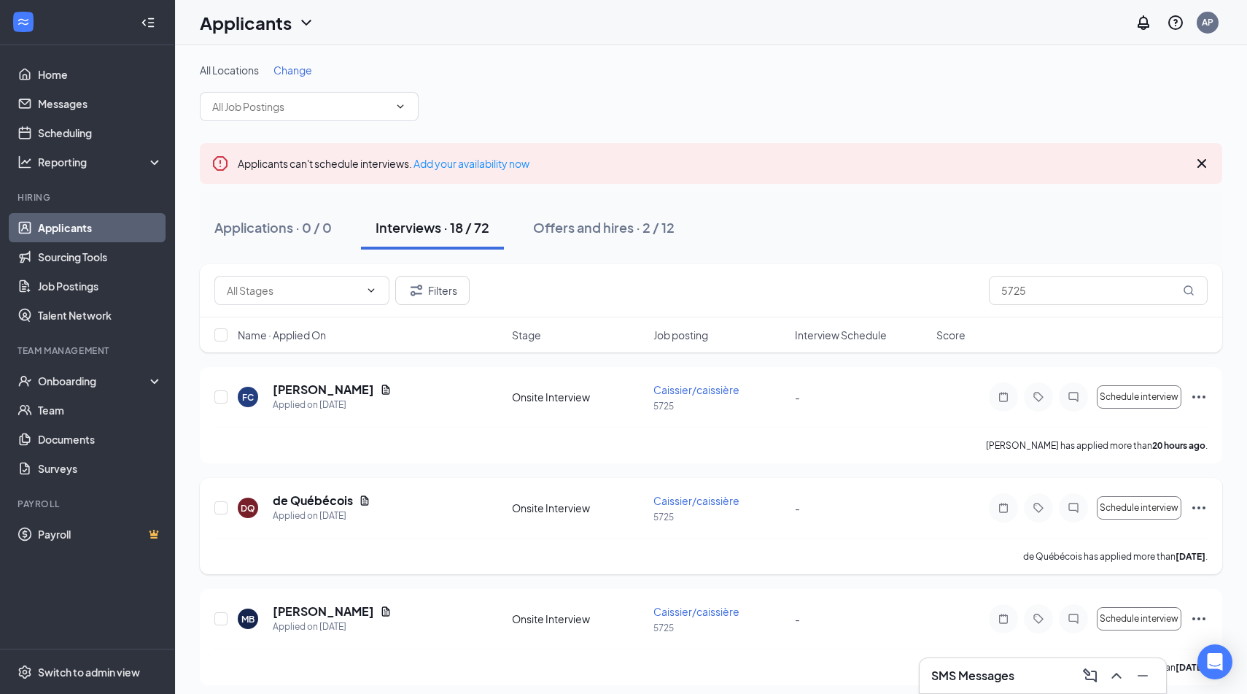
click at [326, 502] on h5 "de Québécois" at bounding box center [313, 500] width 80 height 16
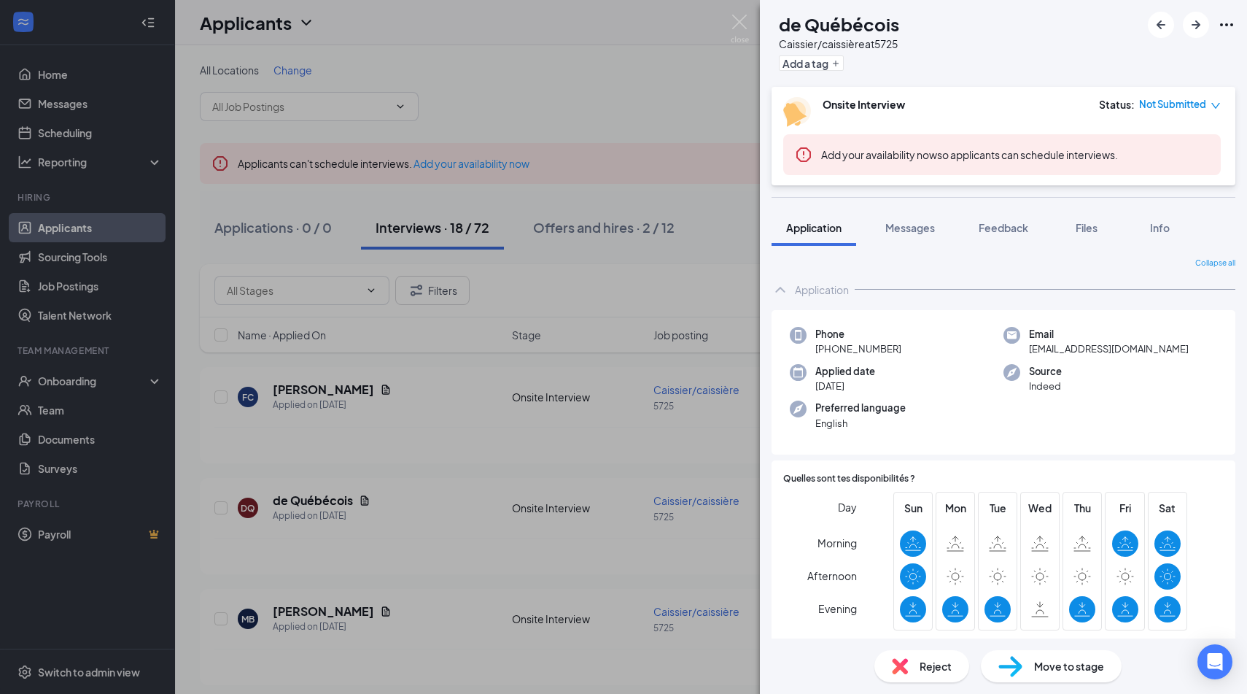
click at [542, 521] on div "DQ de Québécois Caissier/caissière at 5725 Add a tag Onsite Interview Status : …" at bounding box center [623, 347] width 1247 height 694
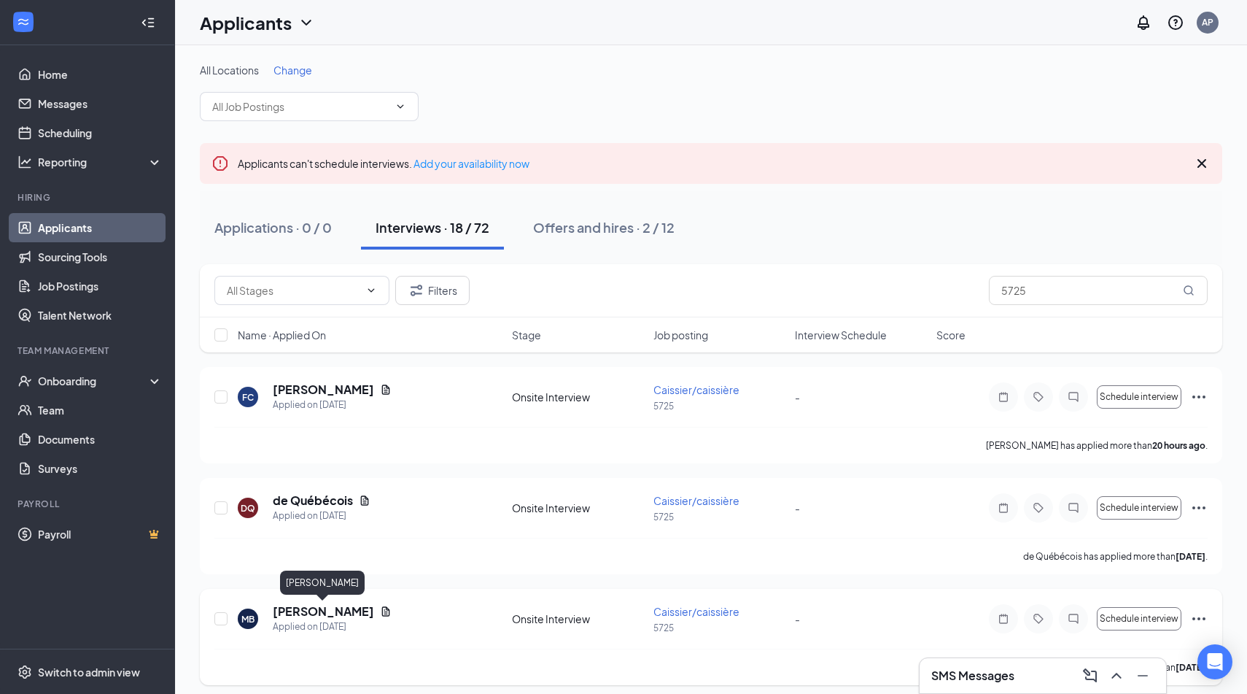
click at [320, 616] on h5 "[PERSON_NAME]" at bounding box center [323, 611] width 101 height 16
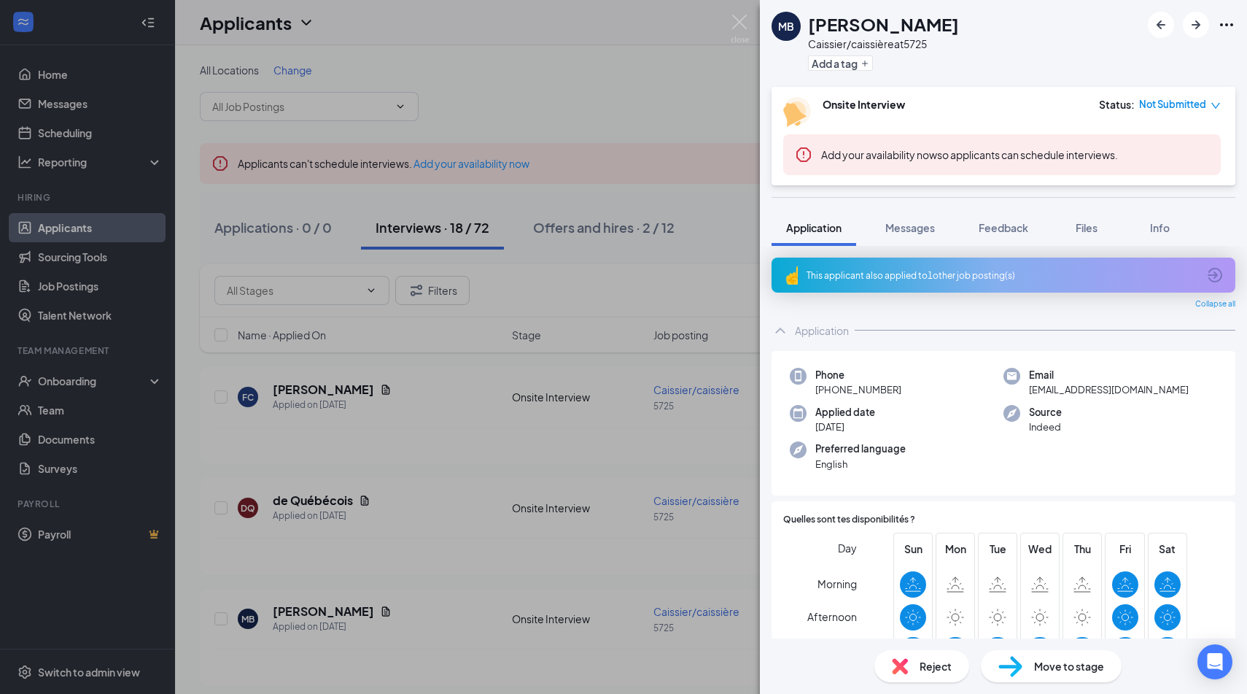
click at [522, 597] on div "MB [PERSON_NAME]/caissière at 5725 Add a tag Onsite Interview Status : Not Subm…" at bounding box center [623, 347] width 1247 height 694
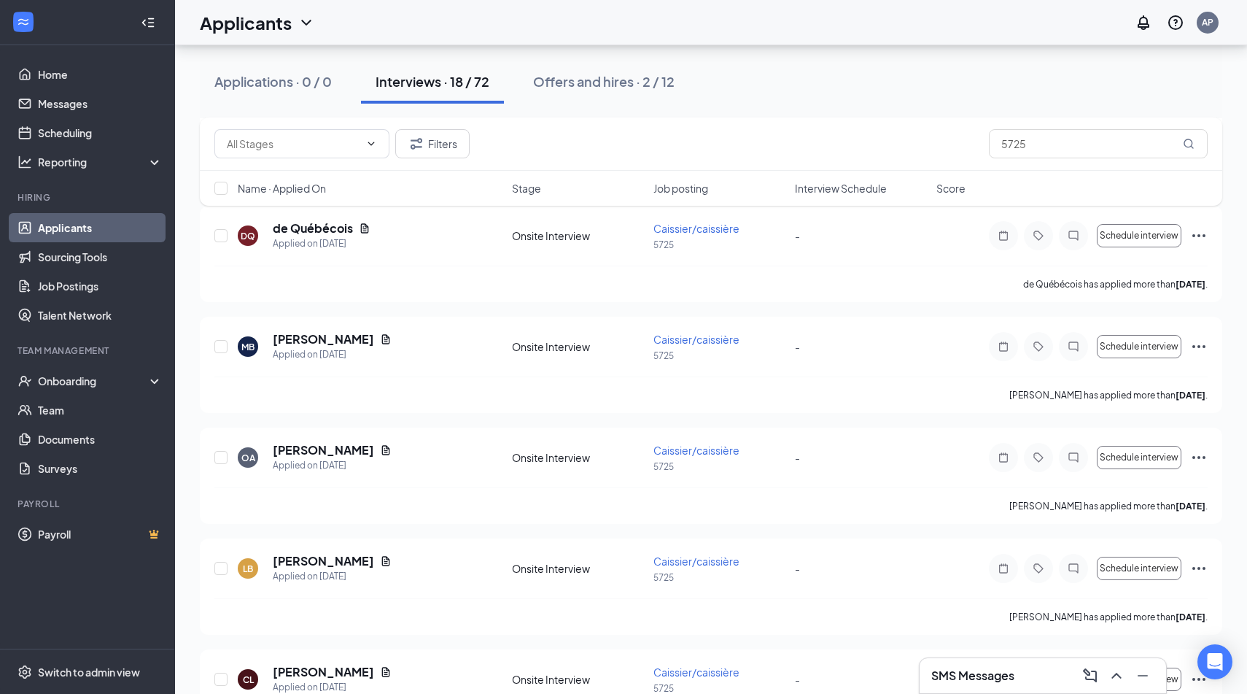
scroll to position [275, 0]
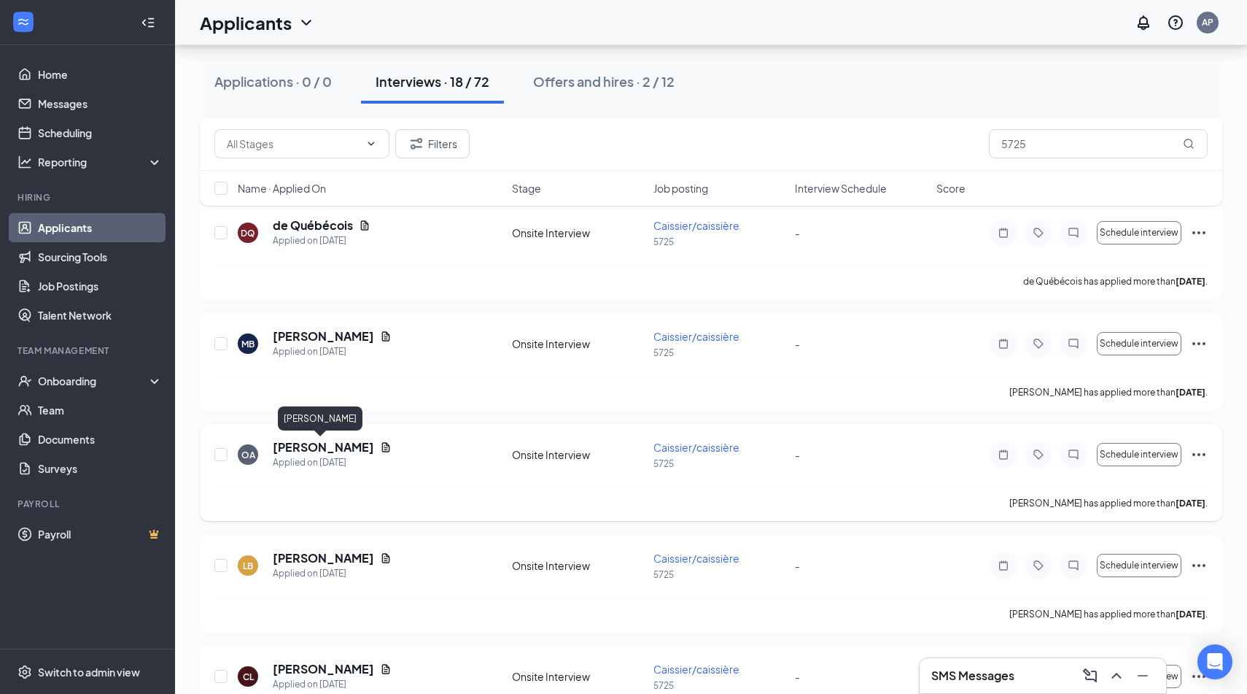
click at [337, 446] on h5 "[PERSON_NAME]" at bounding box center [323, 447] width 101 height 16
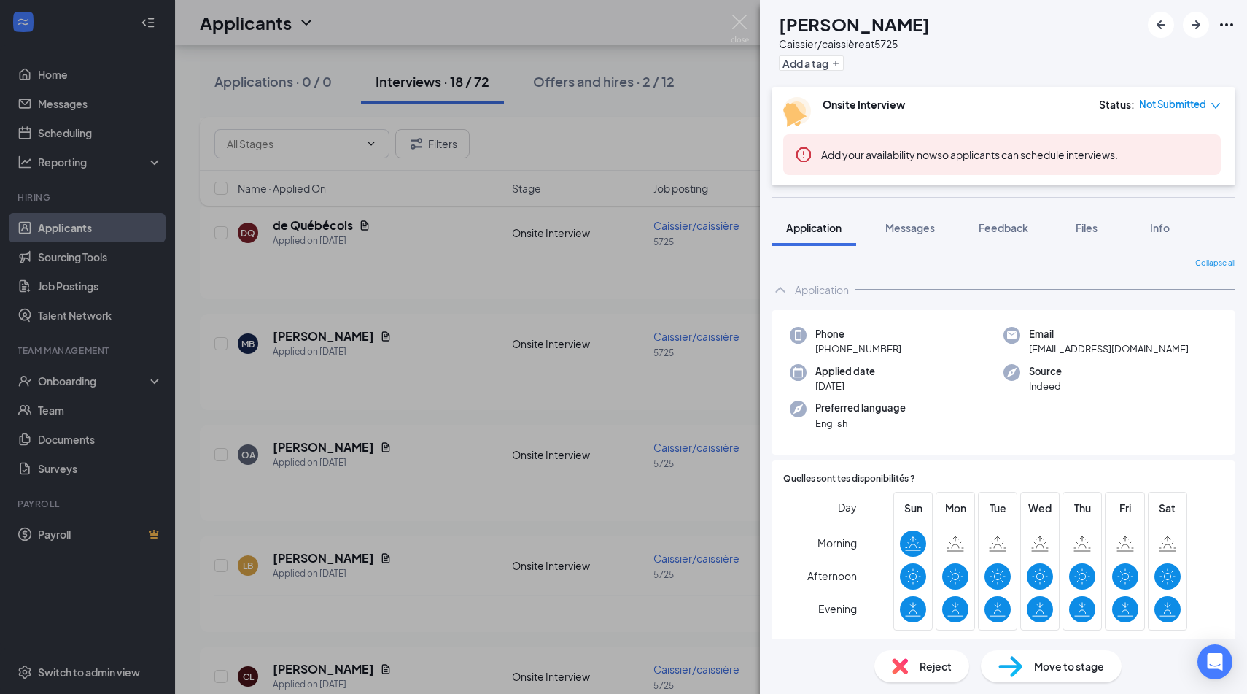
click at [452, 483] on div "OA [PERSON_NAME] Caissier/caissière at 5725 Add a tag Onsite Interview Status :…" at bounding box center [623, 347] width 1247 height 694
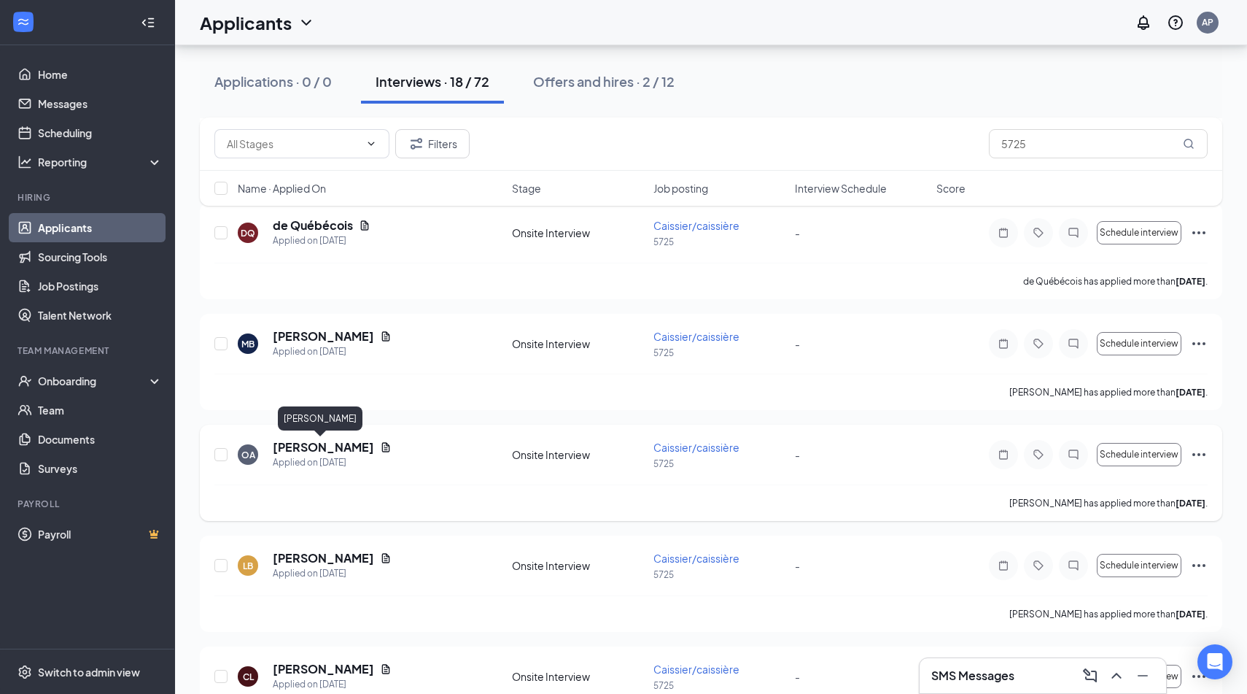
click at [315, 445] on h5 "[PERSON_NAME]" at bounding box center [323, 447] width 101 height 16
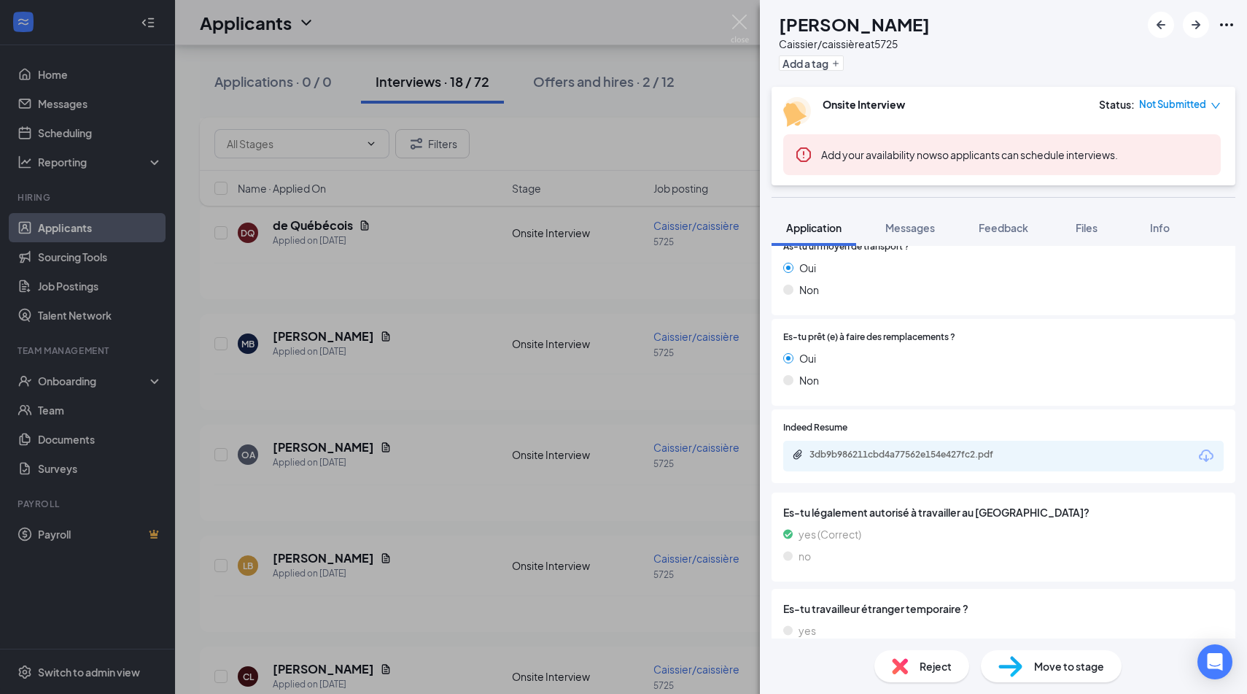
scroll to position [422, 0]
click at [941, 462] on div "3db9b986211cbd4a77562e154e427fc2.pdf" at bounding box center [910, 455] width 236 height 14
click at [480, 429] on div "OA [PERSON_NAME] Caissier/caissière at 5725 Add a tag Onsite Interview Status :…" at bounding box center [623, 347] width 1247 height 694
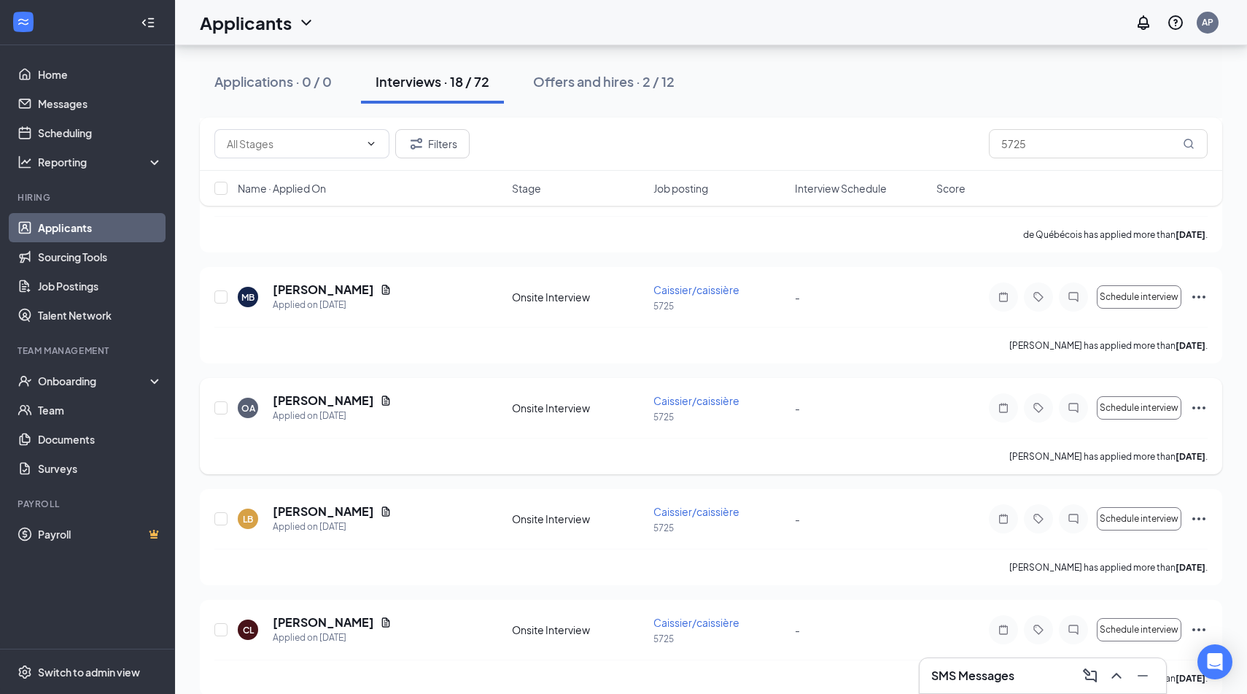
scroll to position [356, 0]
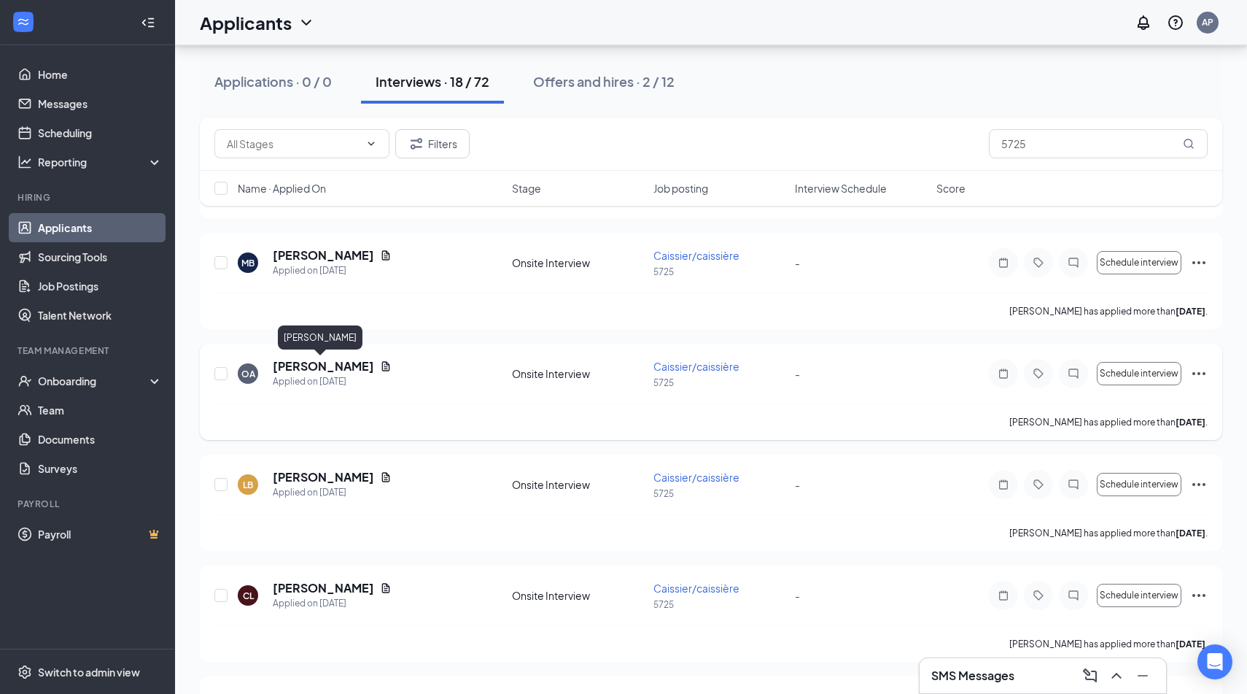
click at [319, 366] on h5 "[PERSON_NAME]" at bounding box center [323, 366] width 101 height 16
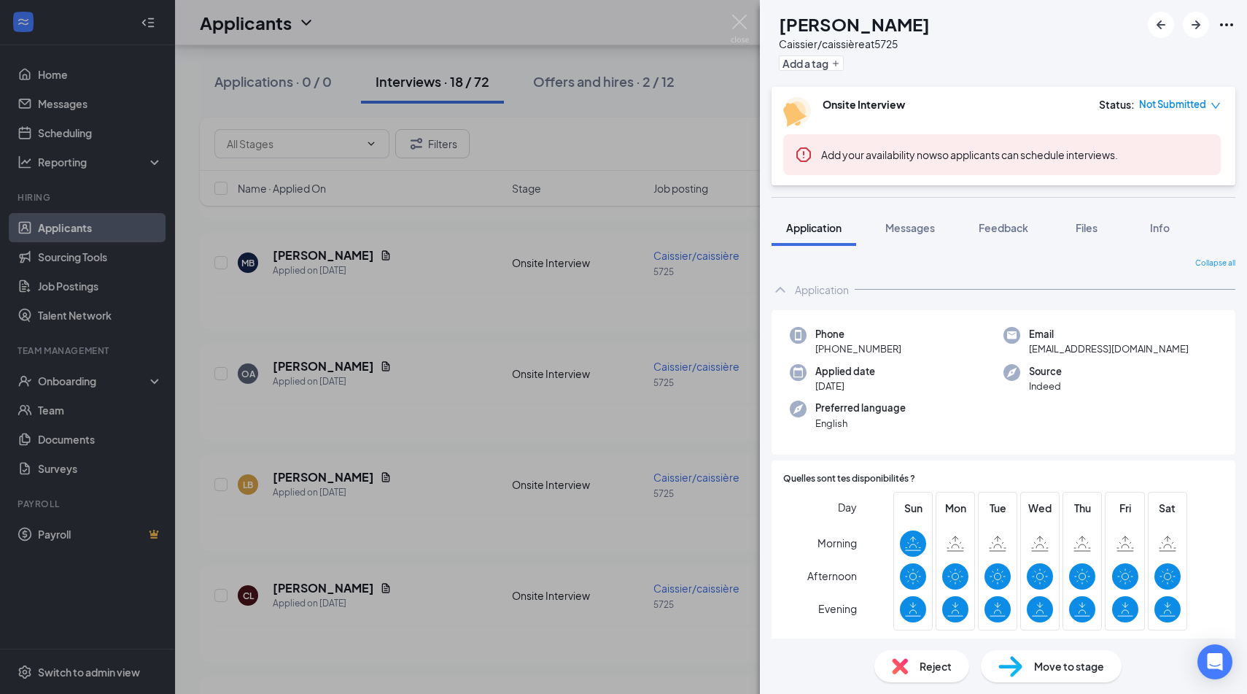
click at [909, 627] on div "Reject" at bounding box center [921, 666] width 95 height 32
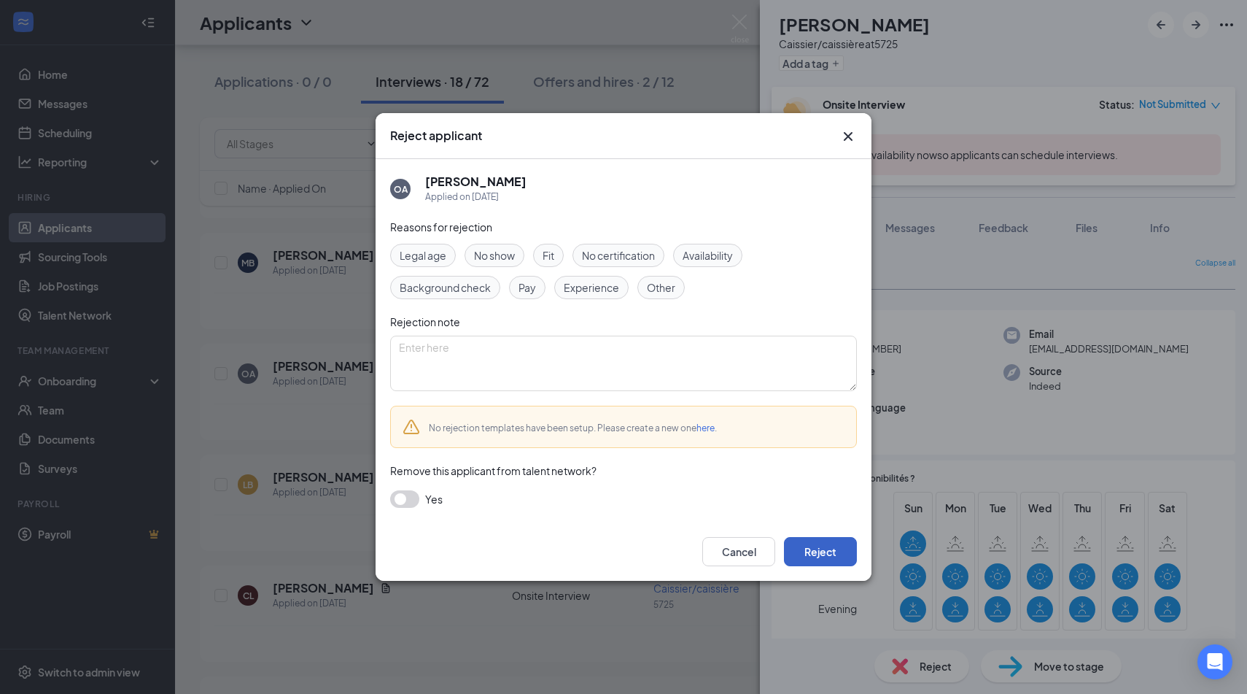
click at [822, 542] on button "Reject" at bounding box center [820, 551] width 73 height 29
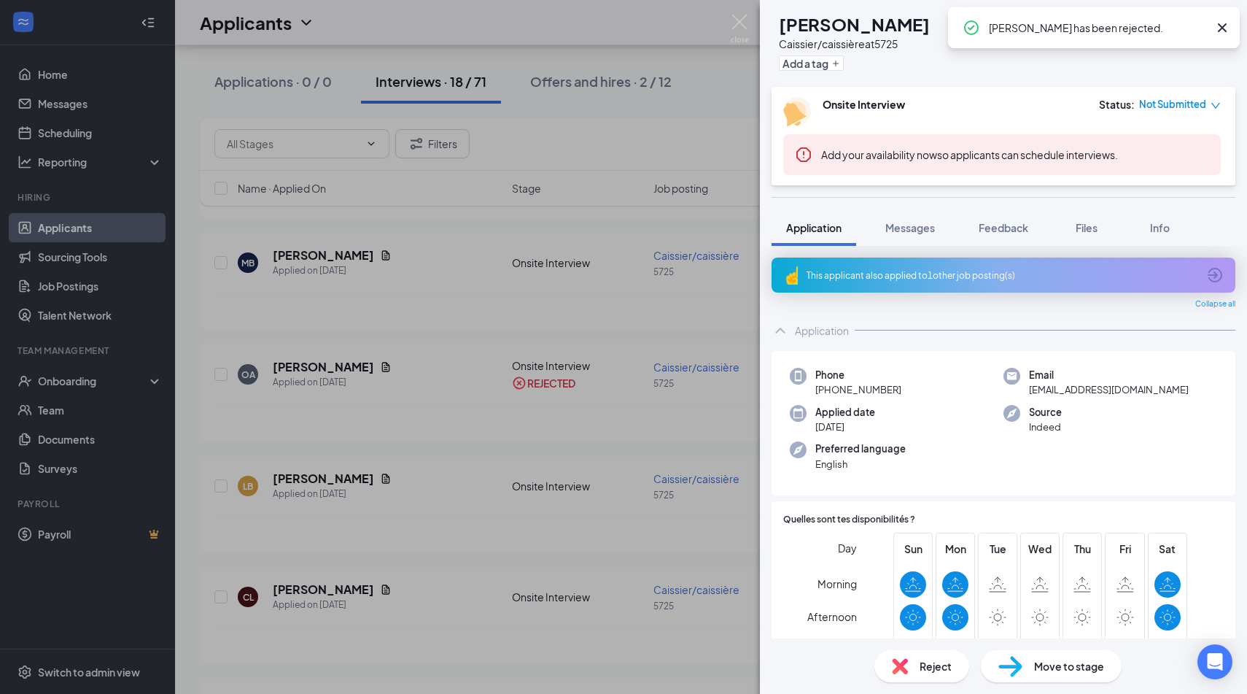
click at [524, 535] on div "LB [PERSON_NAME]/caissière at 5725 Add a tag Onsite Interview Status : Not Subm…" at bounding box center [623, 347] width 1247 height 694
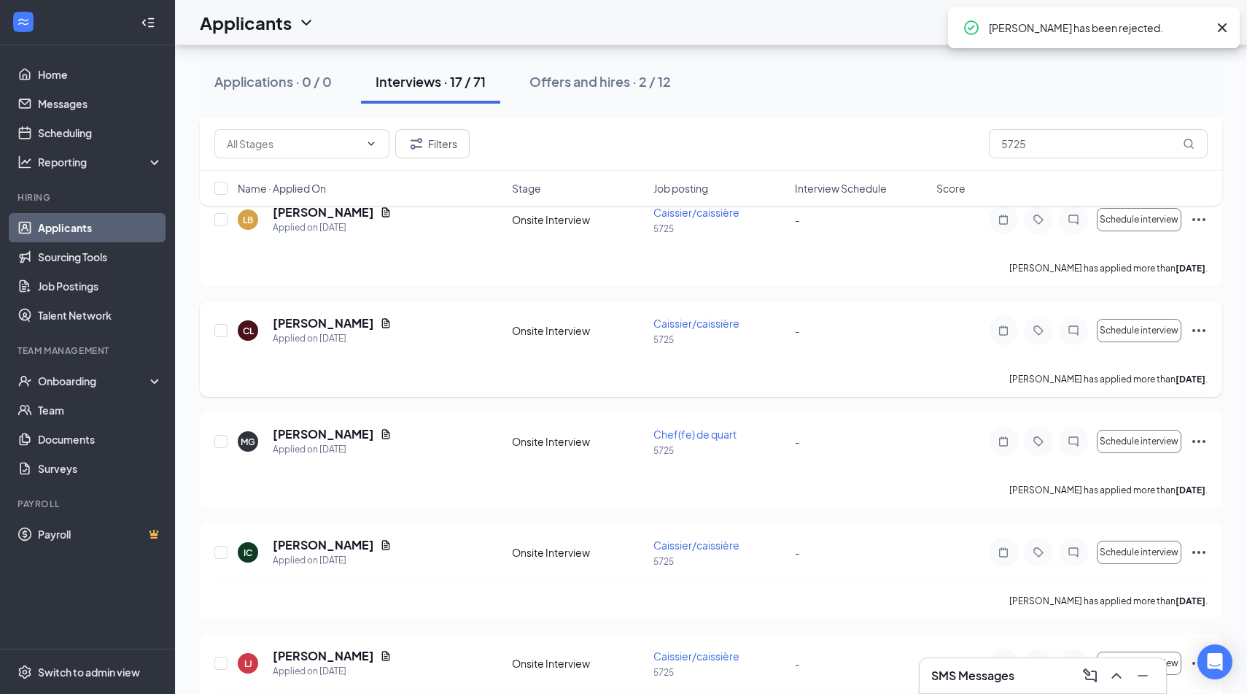
scroll to position [533, 0]
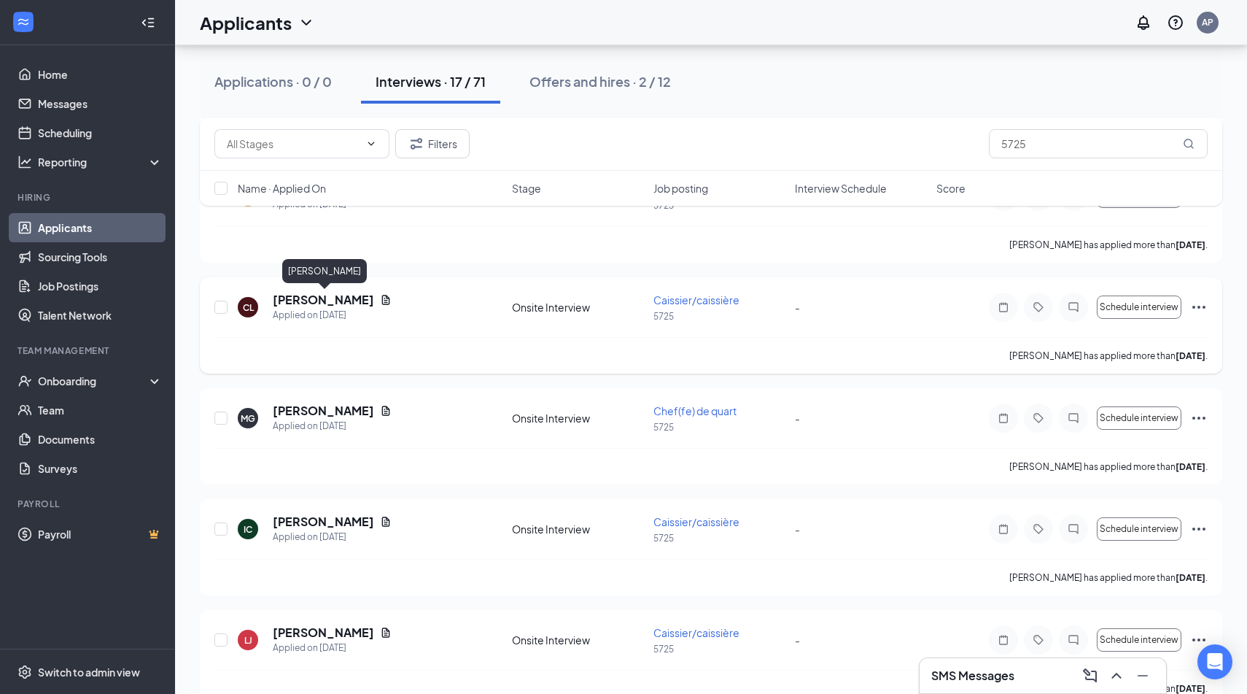
click at [361, 296] on h5 "[PERSON_NAME]" at bounding box center [323, 300] width 101 height 16
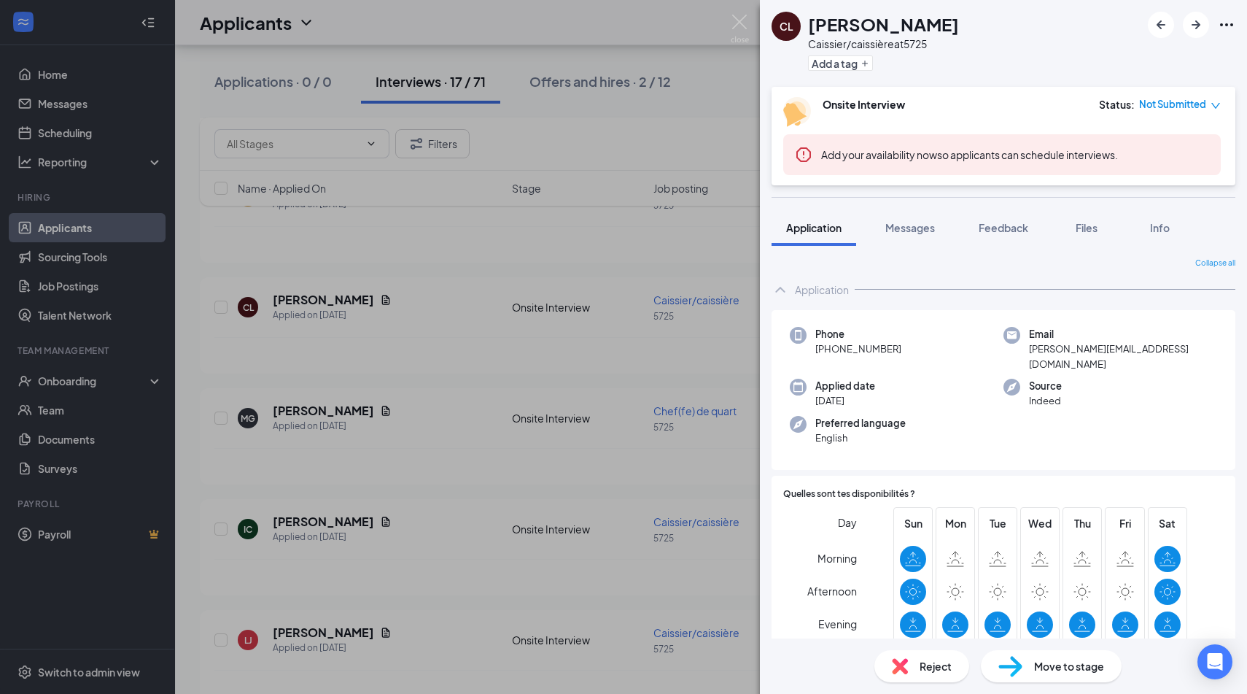
click at [464, 373] on div "CL [PERSON_NAME]/caissière at 5725 Add a tag Onsite Interview Status : Not Subm…" at bounding box center [623, 347] width 1247 height 694
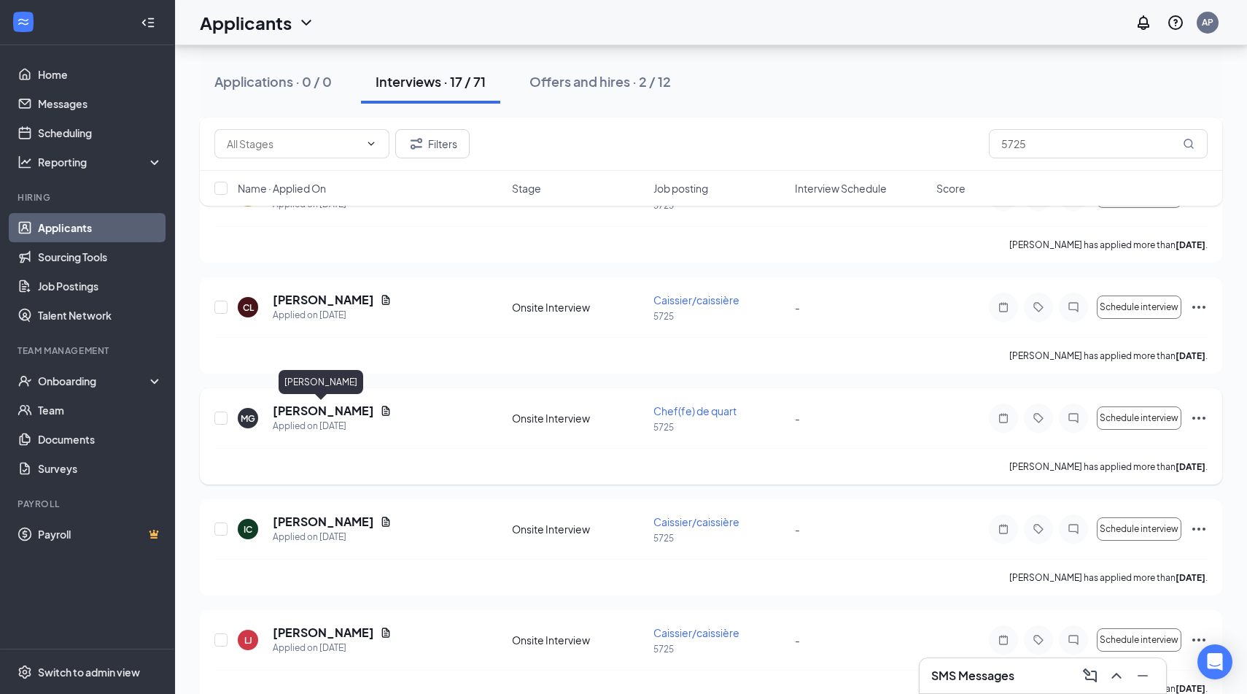
click at [316, 413] on h5 "[PERSON_NAME]" at bounding box center [323, 411] width 101 height 16
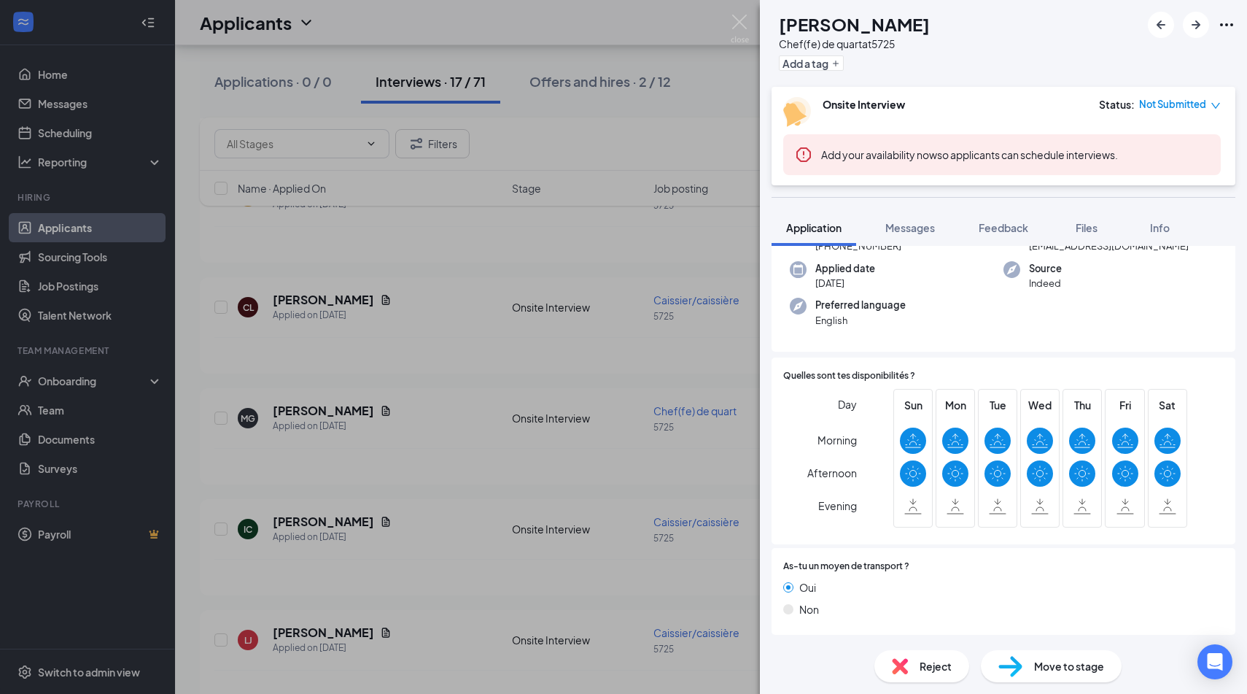
scroll to position [144, 0]
